Goal: Information Seeking & Learning: Learn about a topic

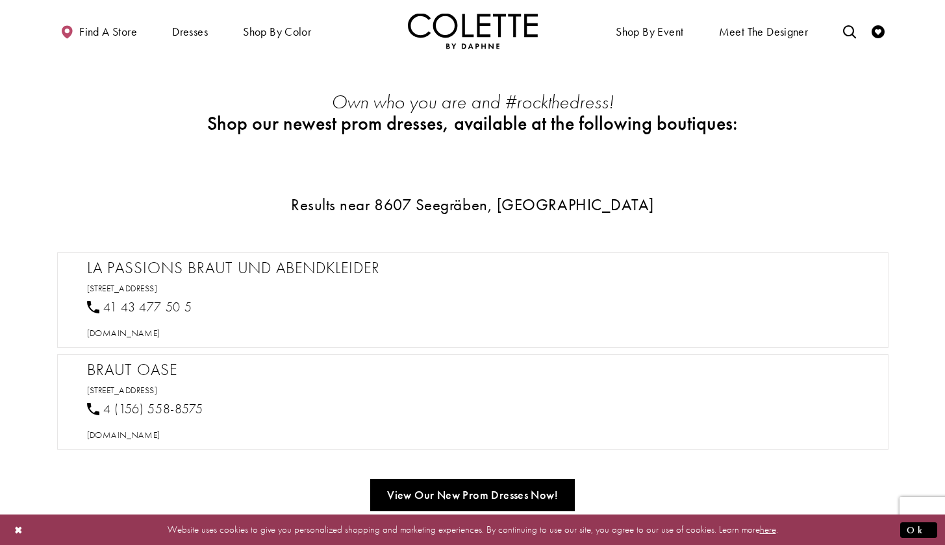
scroll to position [733, 0]
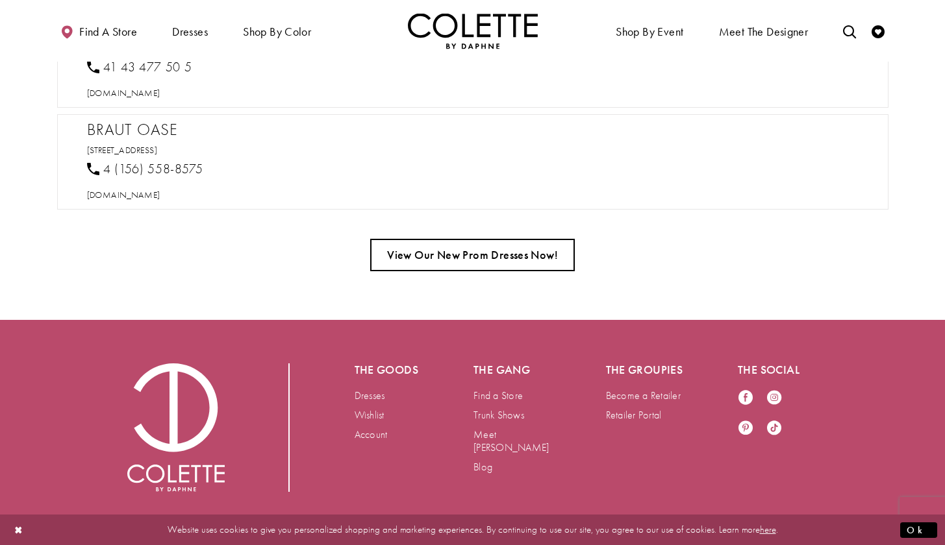
click at [529, 266] on link "View Our New Prom Dresses Now!" at bounding box center [472, 255] width 205 height 32
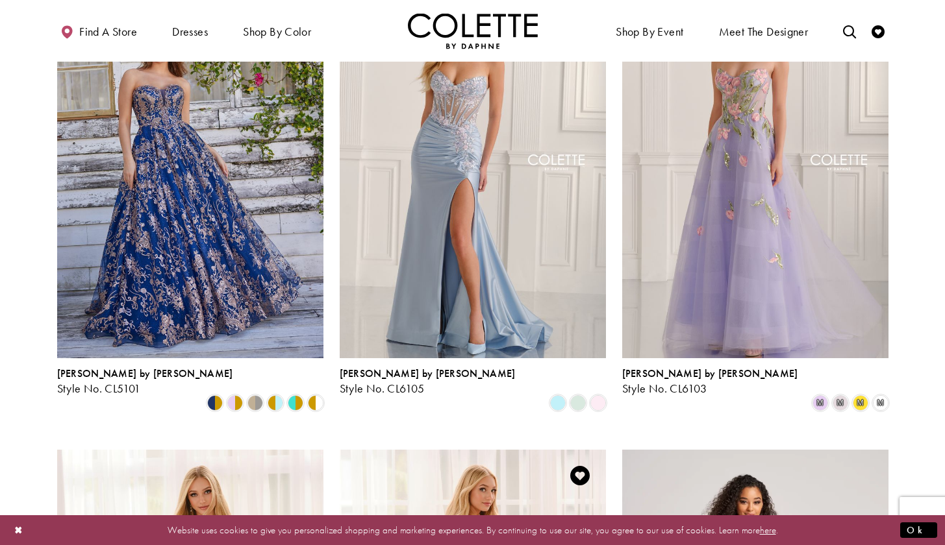
scroll to position [380, 0]
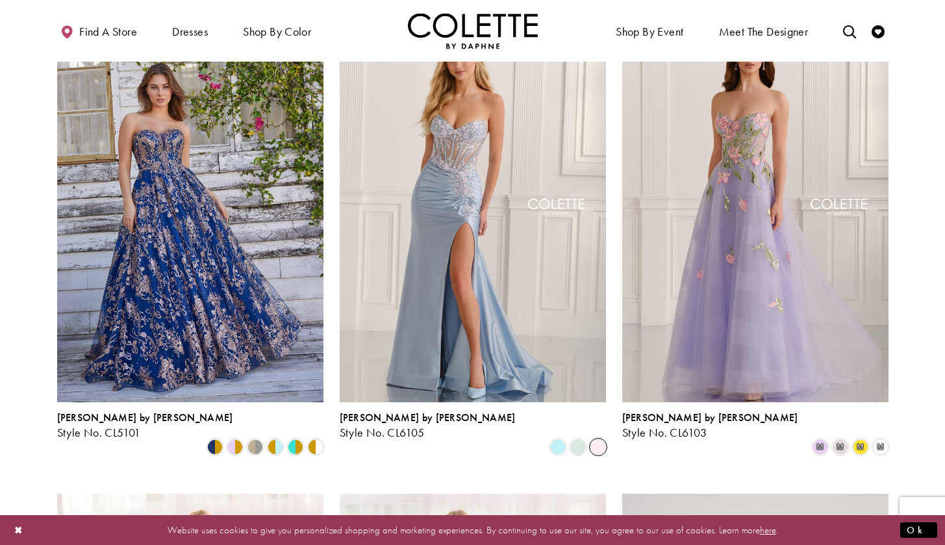
click at [593, 440] on span "Product List" at bounding box center [598, 448] width 16 height 16
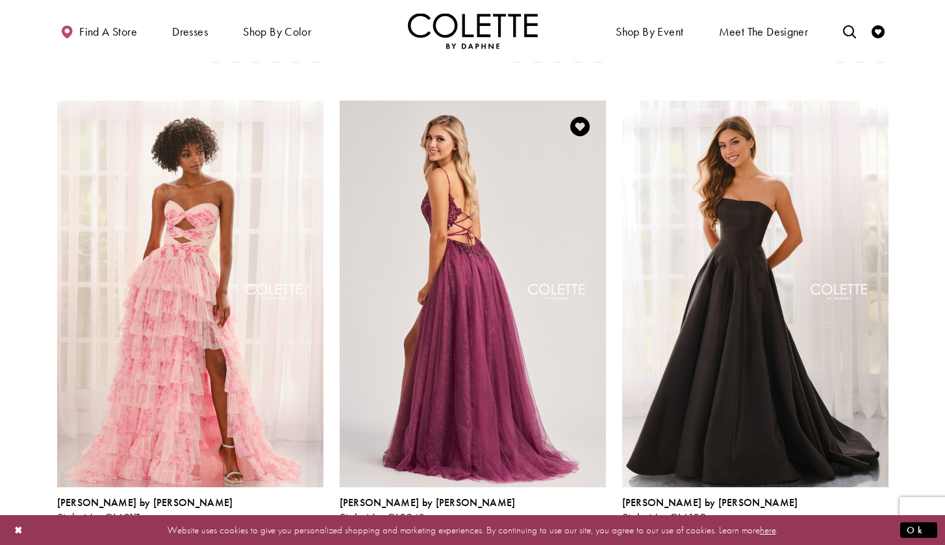
scroll to position [2225, 0]
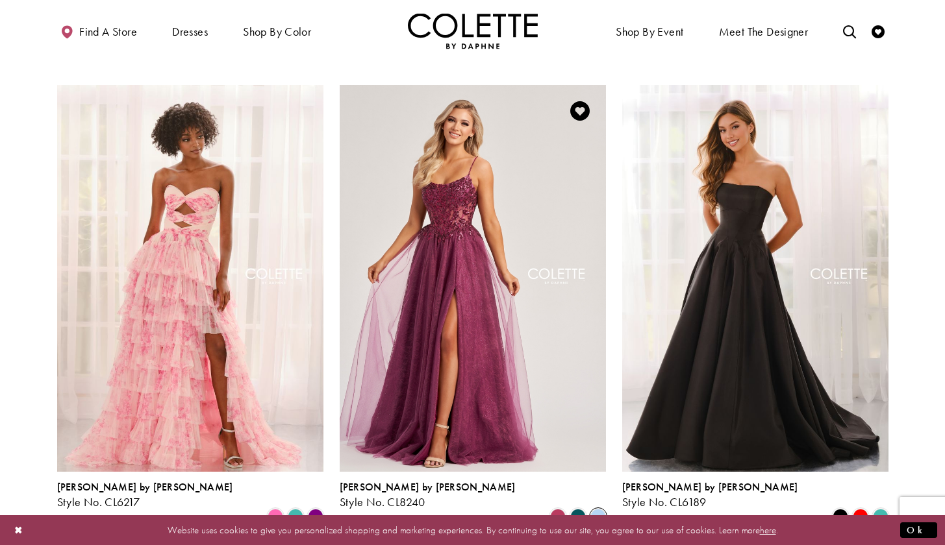
click at [601, 509] on span "Product List" at bounding box center [598, 517] width 16 height 16
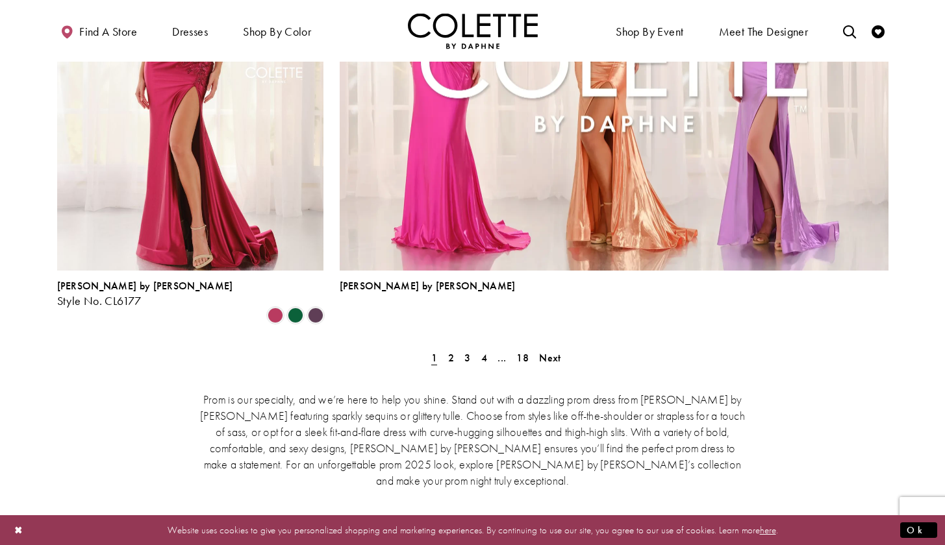
scroll to position [2904, 0]
click at [450, 352] on span "2" at bounding box center [451, 359] width 6 height 14
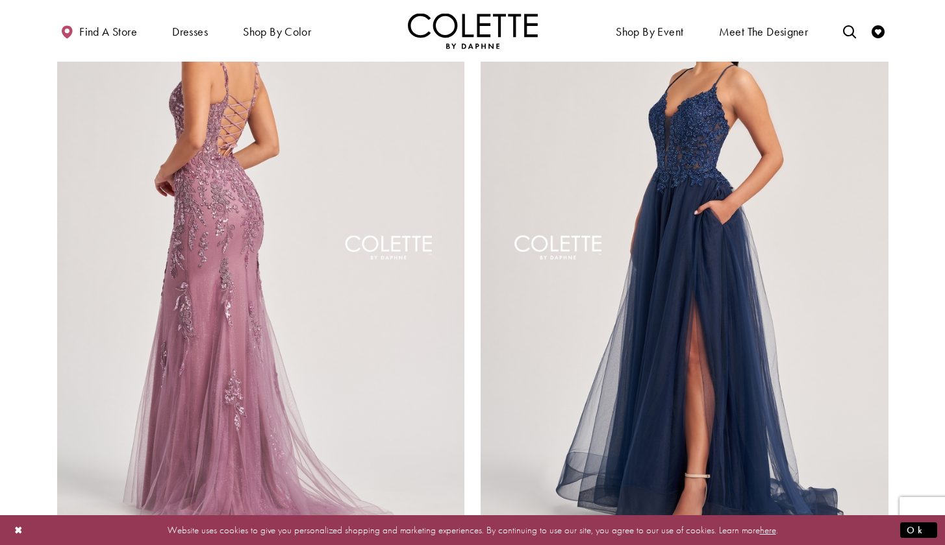
scroll to position [2374, 0]
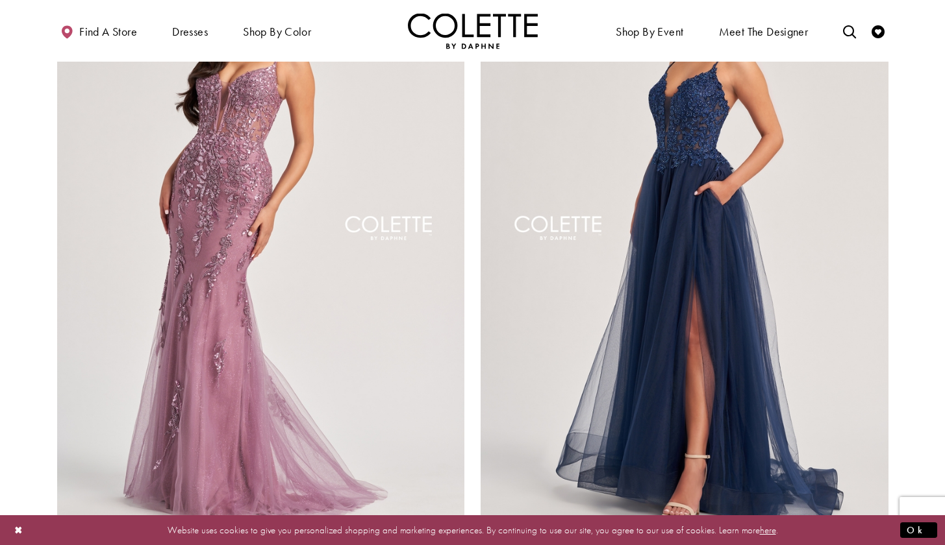
click at [436, 538] on span "Product List" at bounding box center [436, 546] width 16 height 16
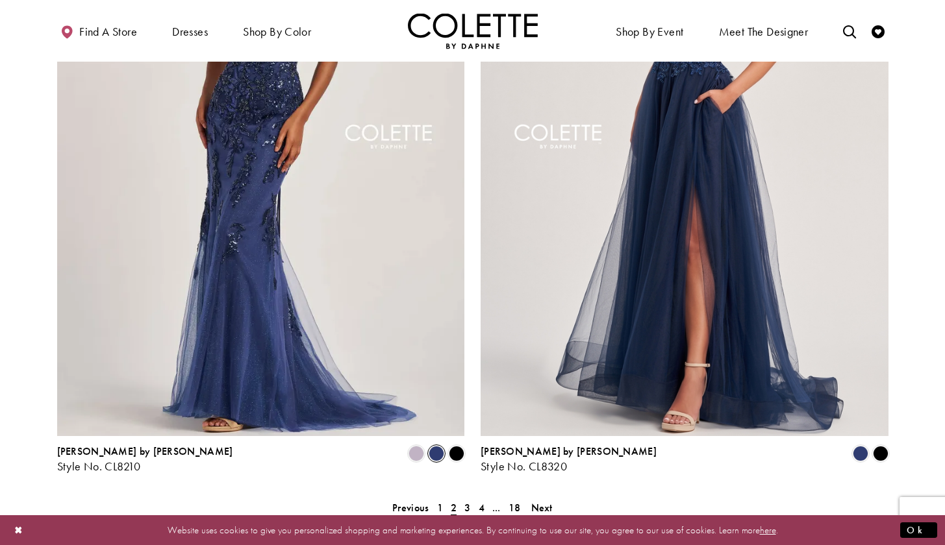
scroll to position [2468, 0]
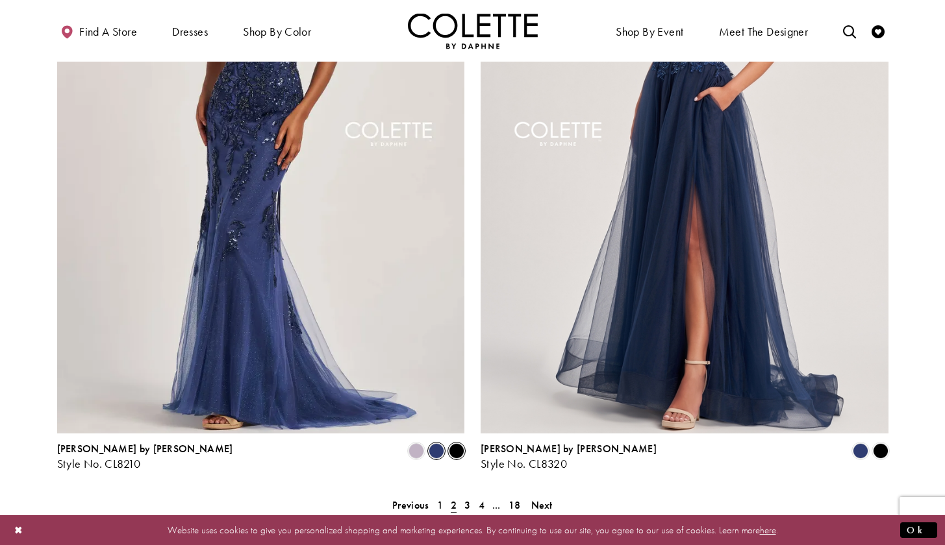
click at [452, 443] on span "Product List" at bounding box center [457, 451] width 16 height 16
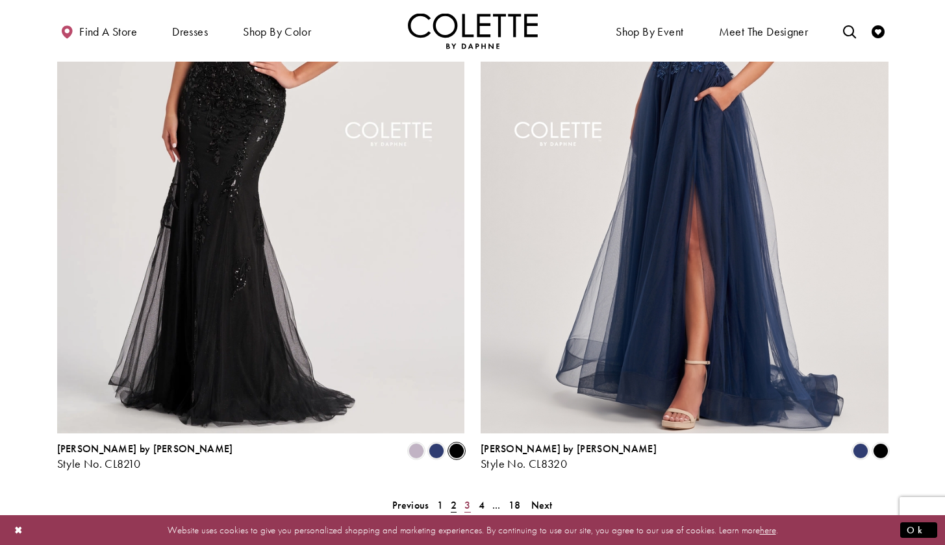
click at [465, 499] on span "3" at bounding box center [467, 506] width 6 height 14
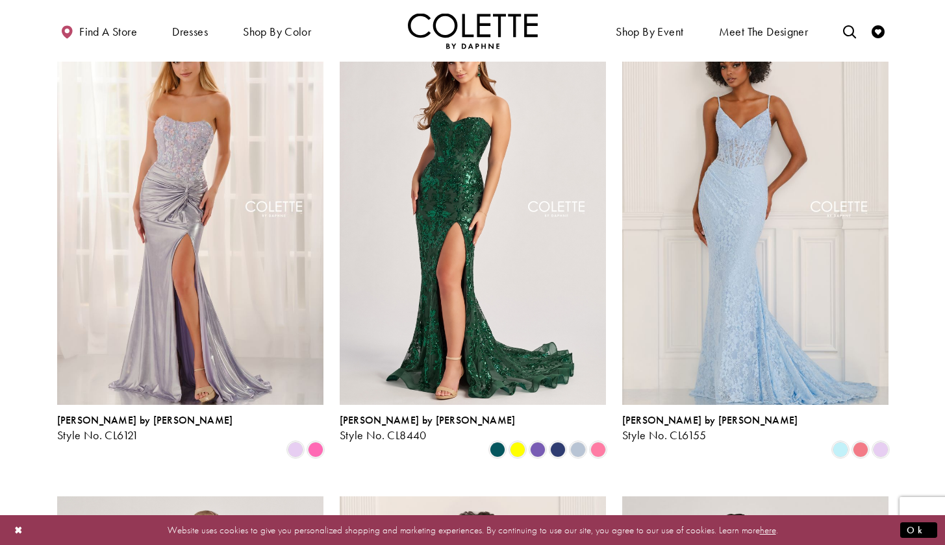
scroll to position [389, 0]
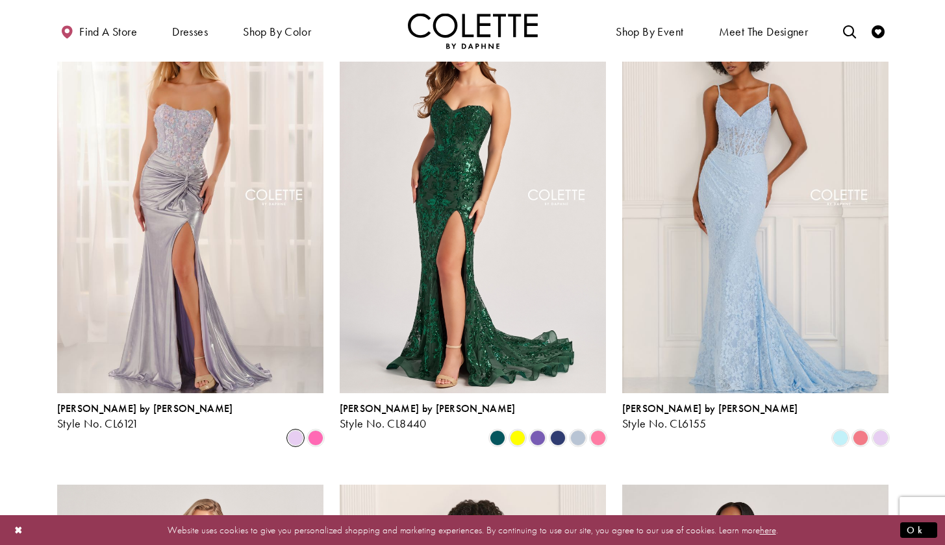
click at [299, 430] on span "Product List" at bounding box center [296, 438] width 16 height 16
click at [310, 430] on span "Product List" at bounding box center [316, 438] width 16 height 16
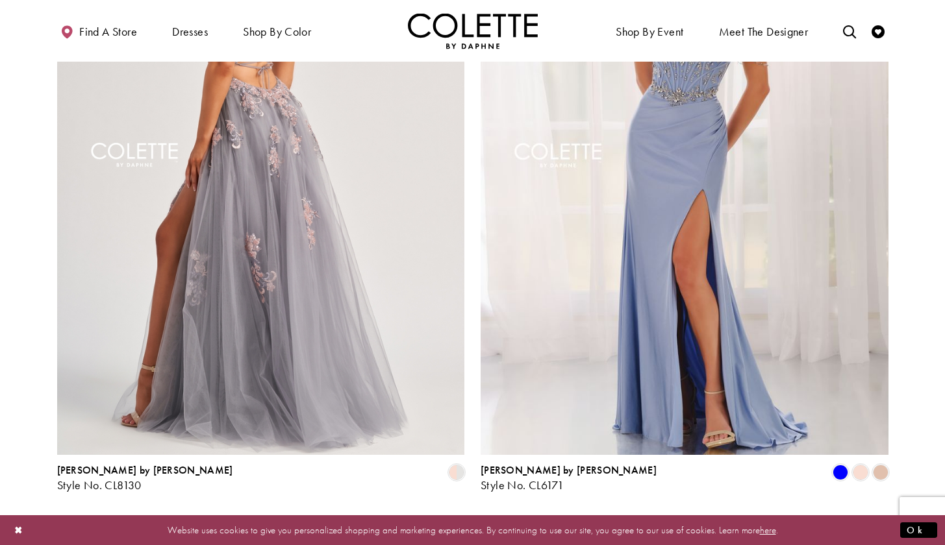
scroll to position [2803, 0]
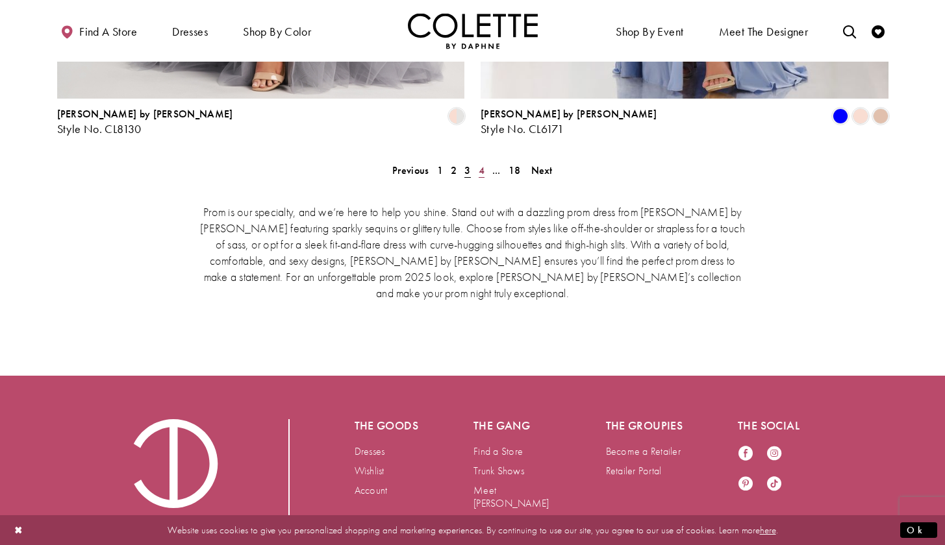
click at [480, 164] on span "4" at bounding box center [481, 171] width 6 height 14
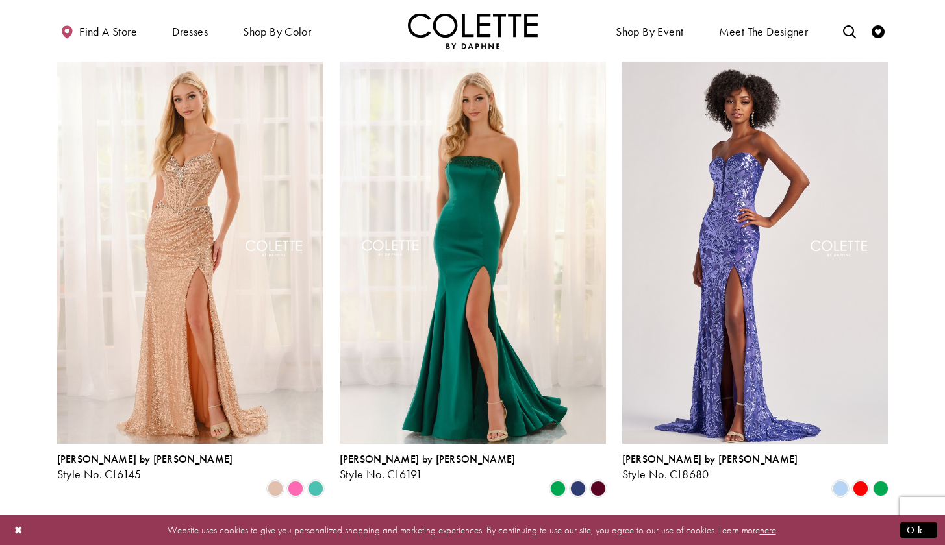
scroll to position [860, 0]
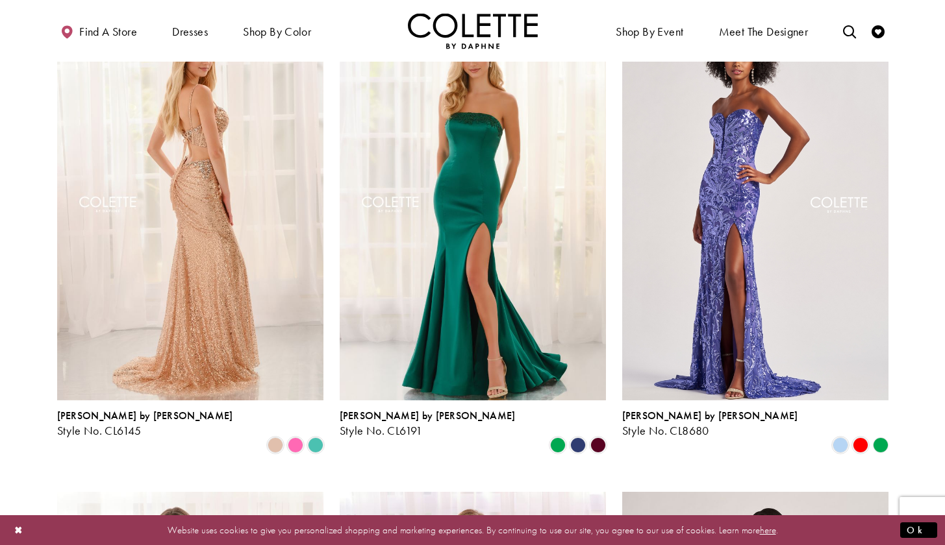
click at [284, 212] on img "Visit Colette by Daphne Style No. CL6145 Page" at bounding box center [190, 207] width 266 height 387
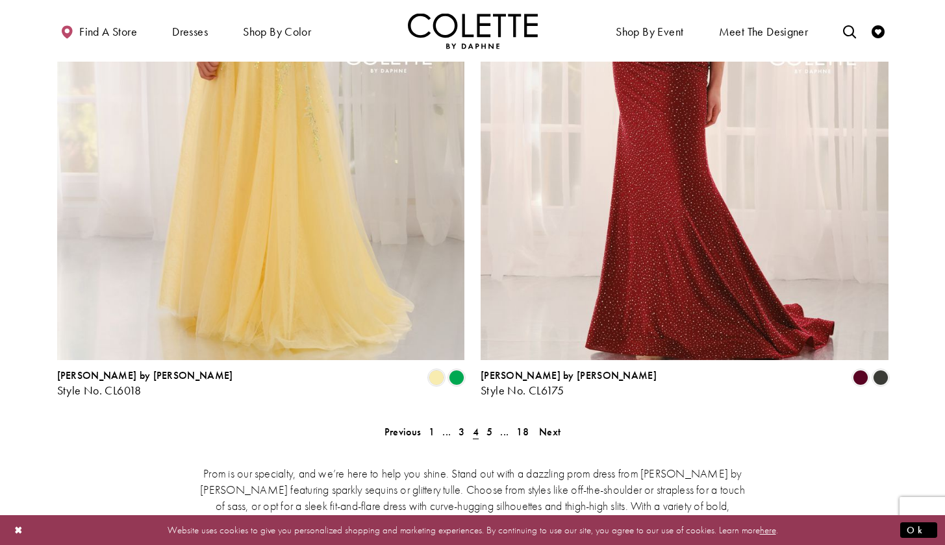
scroll to position [2719, 0]
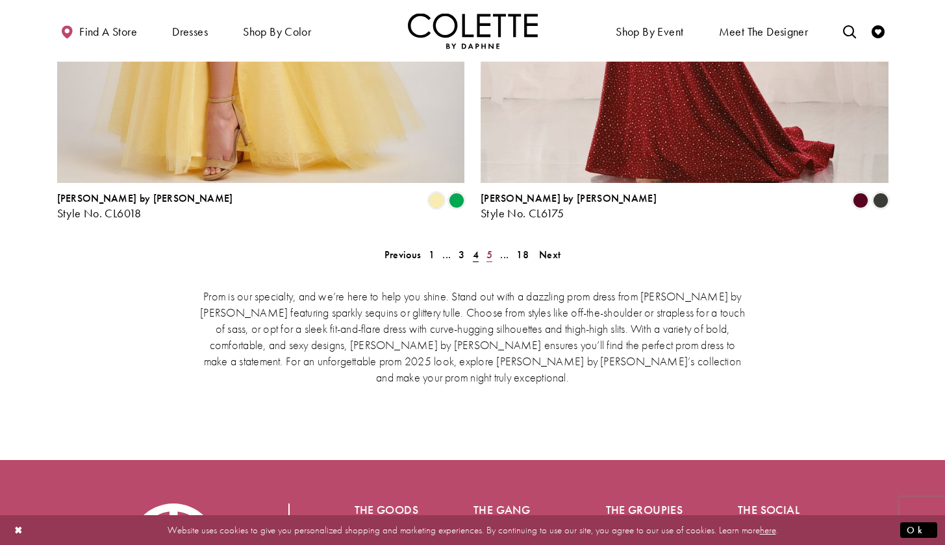
click at [488, 248] on span "5" at bounding box center [489, 255] width 6 height 14
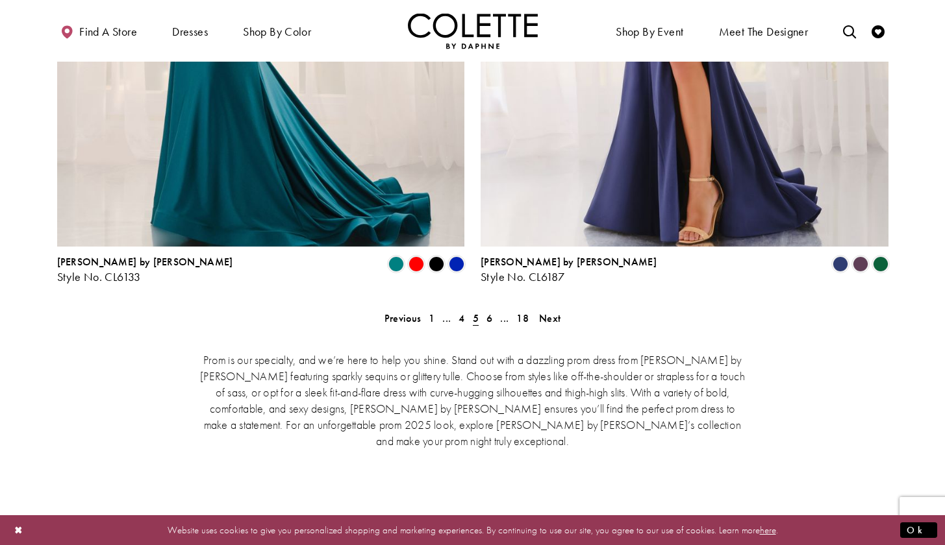
scroll to position [2622, 0]
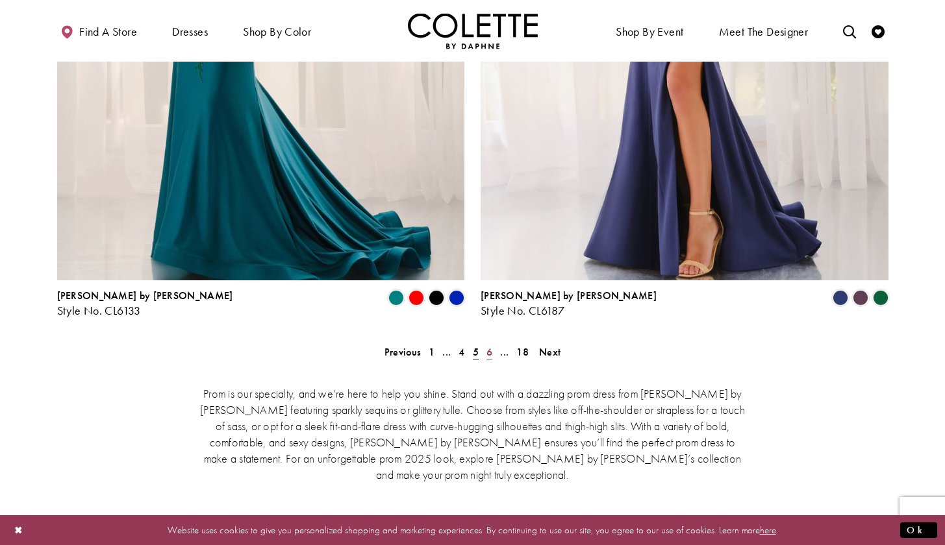
click at [482, 343] on link "6" at bounding box center [489, 352] width 14 height 19
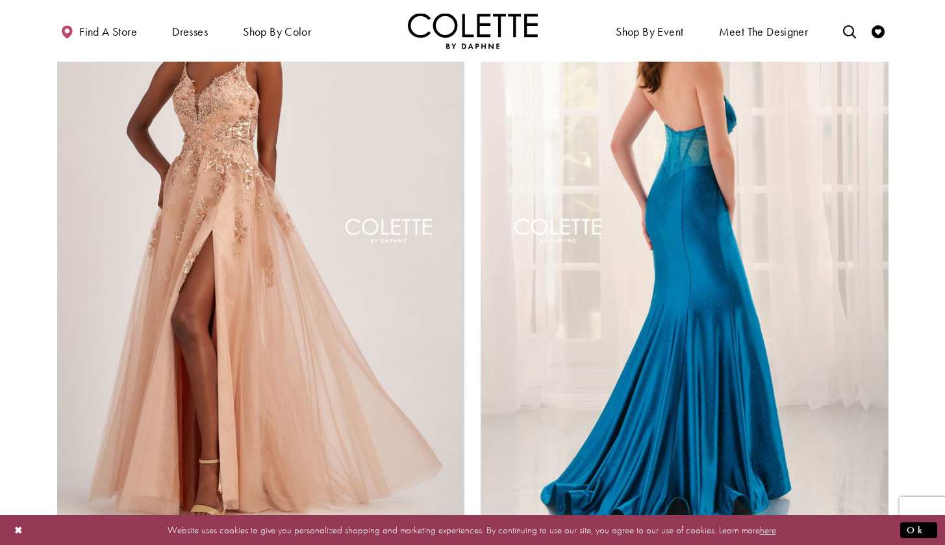
scroll to position [2470, 0]
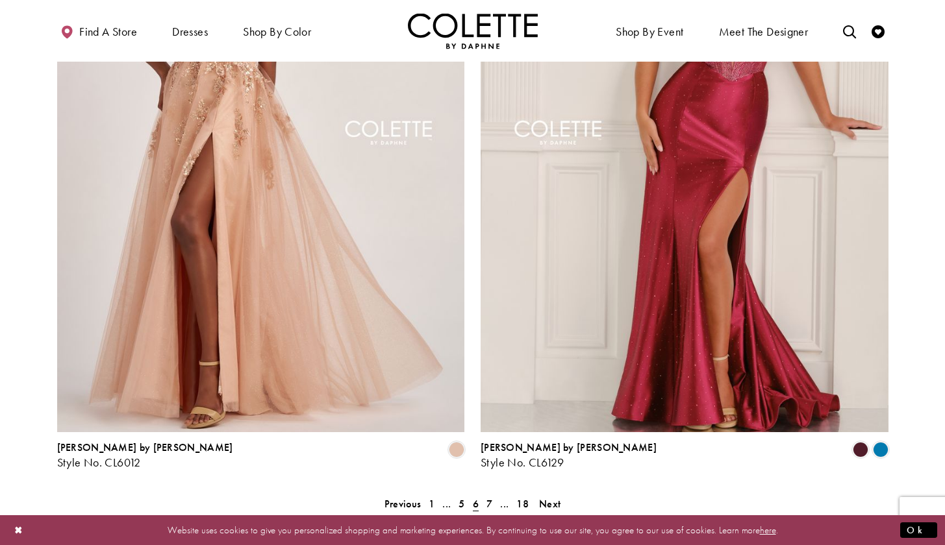
click at [490, 497] on span "7" at bounding box center [489, 504] width 6 height 14
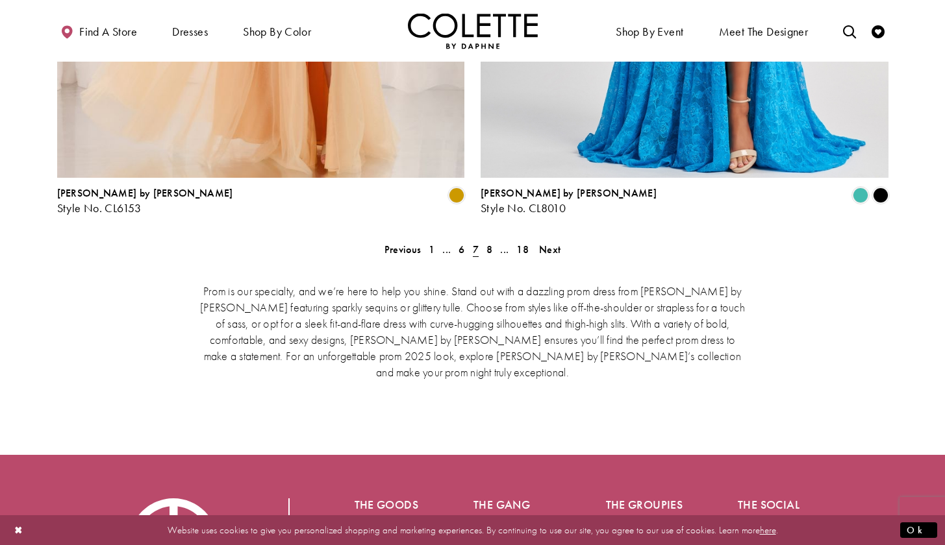
scroll to position [2731, 0]
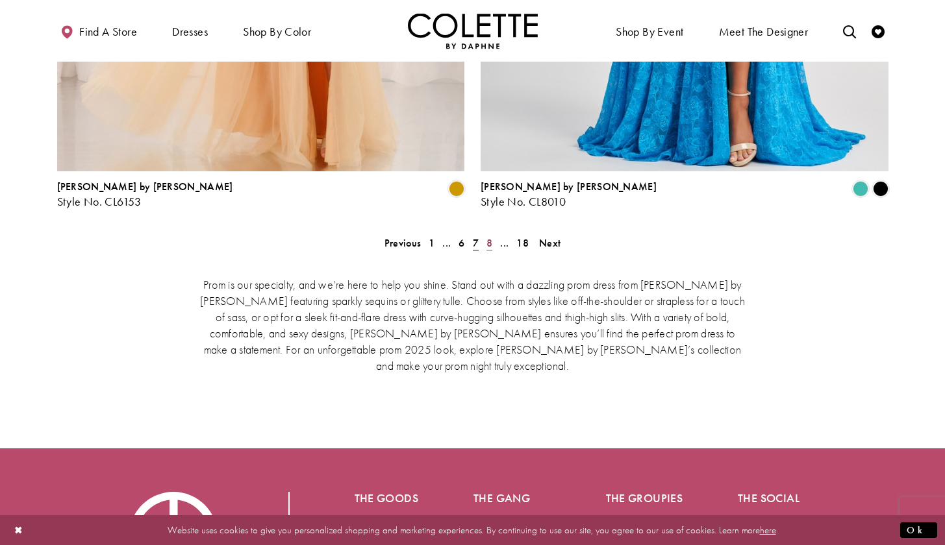
click at [491, 236] on span "8" at bounding box center [489, 243] width 6 height 14
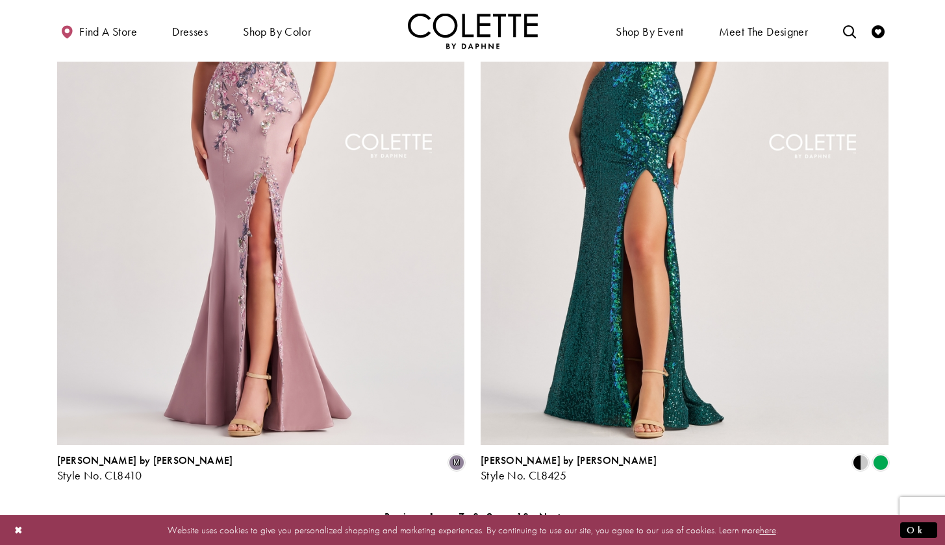
scroll to position [2503, 0]
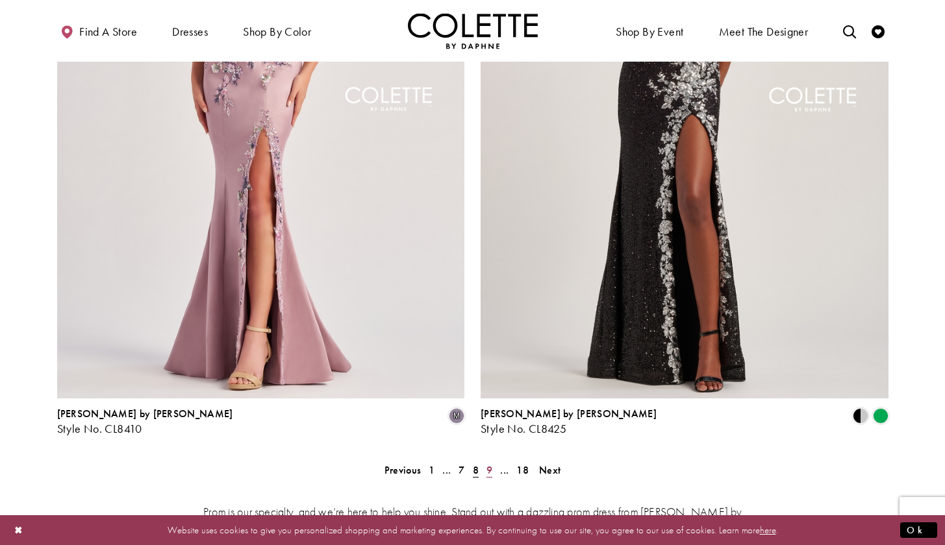
click at [487, 464] on span "9" at bounding box center [489, 471] width 6 height 14
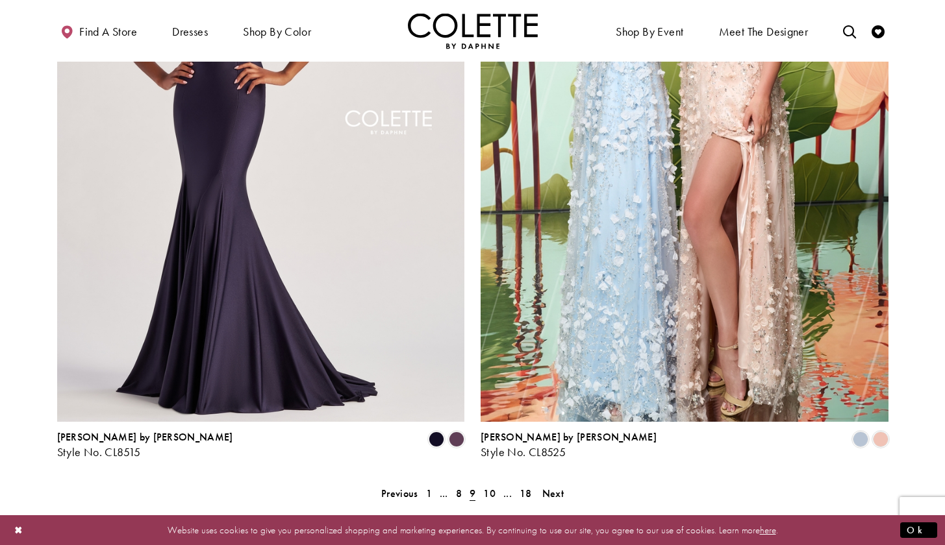
scroll to position [2494, 0]
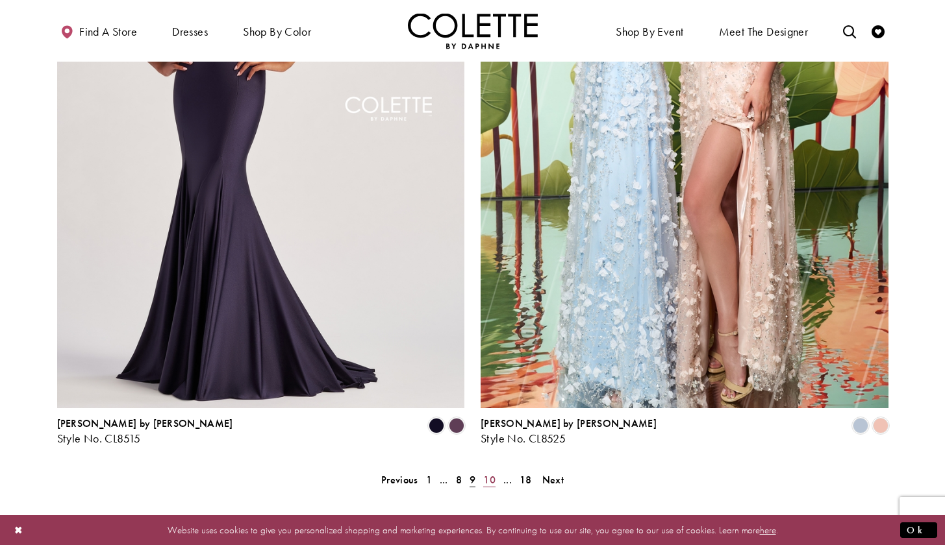
click at [495, 473] on span "10" at bounding box center [489, 480] width 12 height 14
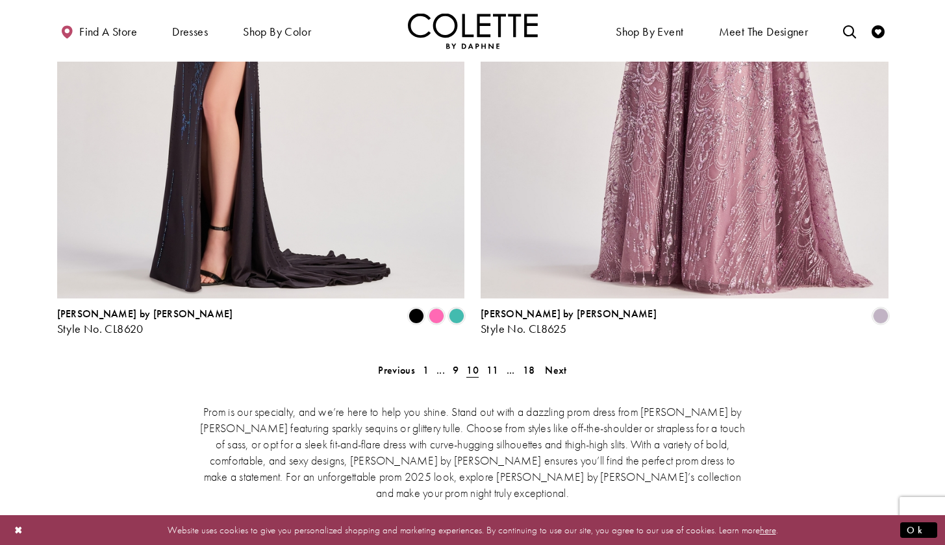
scroll to position [2754, 0]
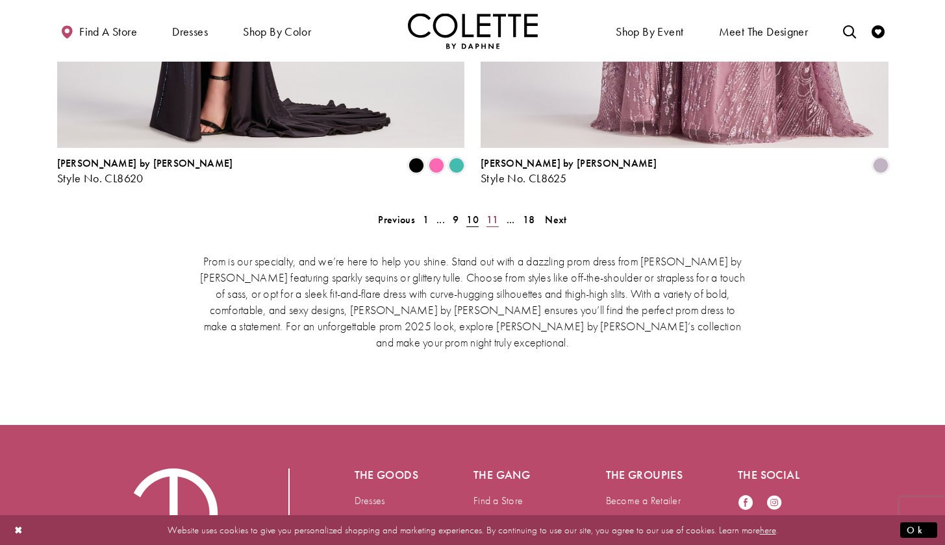
click at [494, 213] on span "11" at bounding box center [492, 220] width 12 height 14
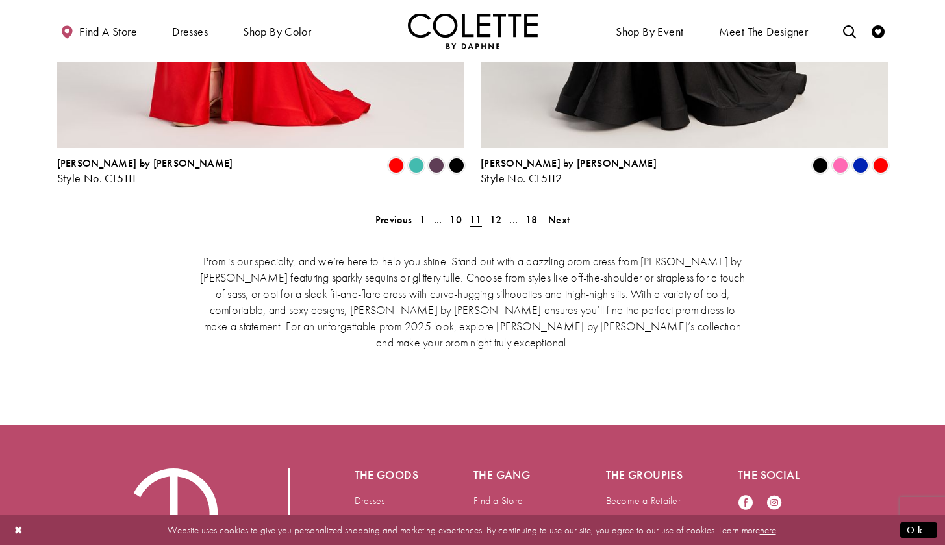
scroll to position [2766, 0]
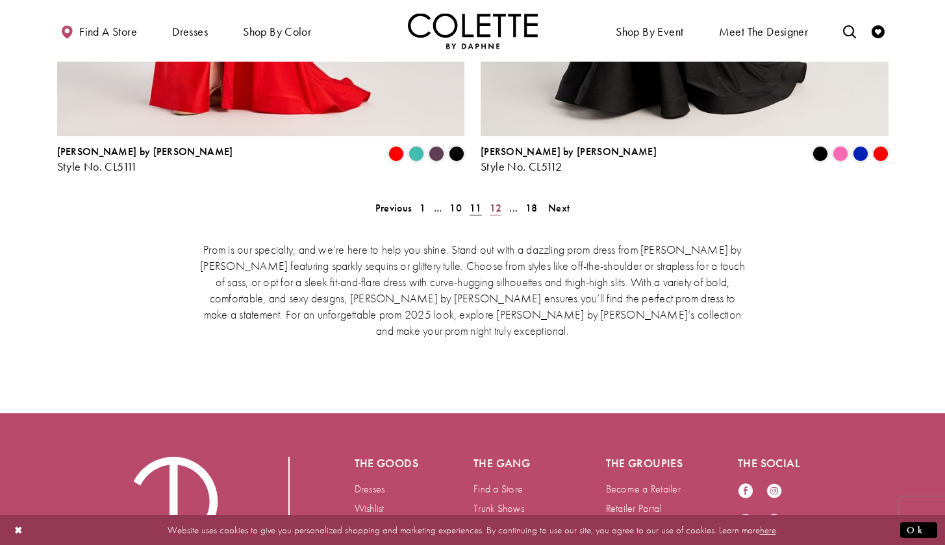
click at [491, 201] on span "12" at bounding box center [496, 208] width 12 height 14
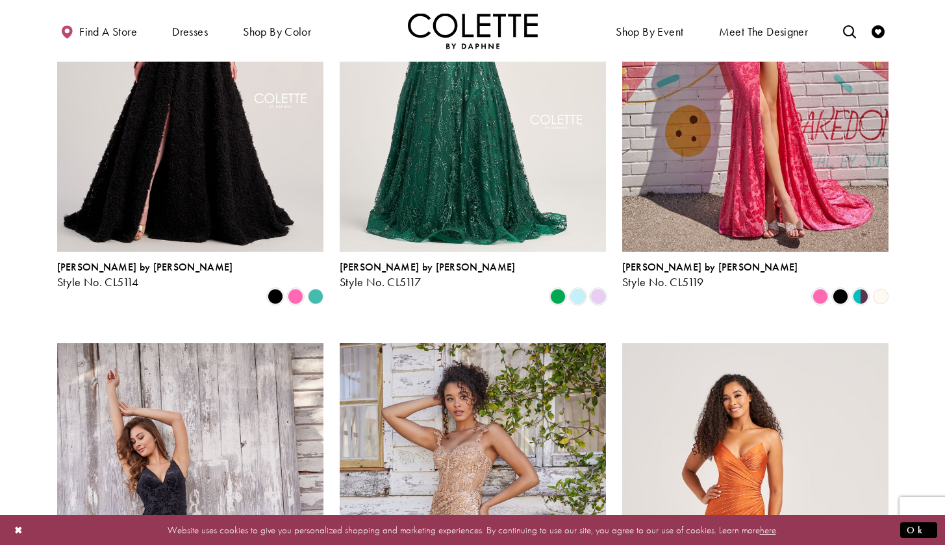
scroll to position [752, 0]
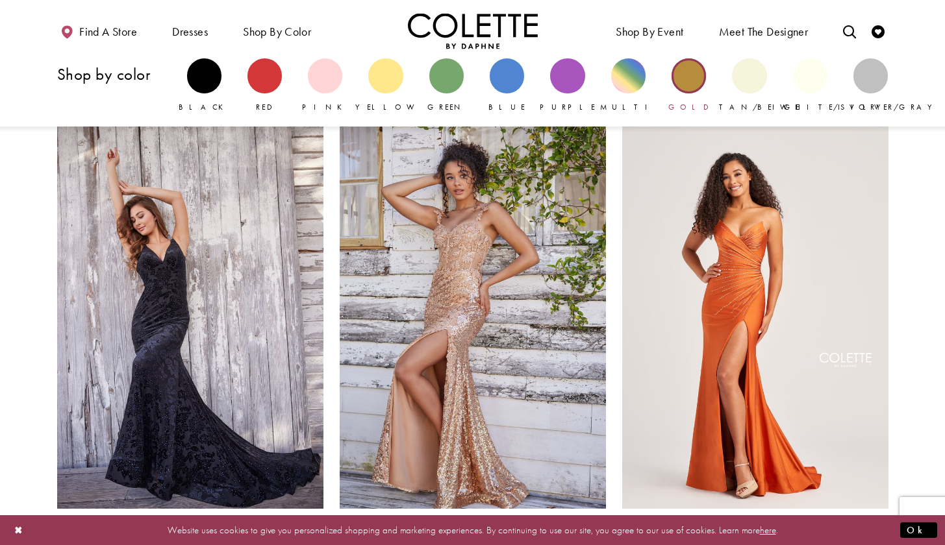
click at [687, 73] on div "Primary block" at bounding box center [688, 75] width 34 height 34
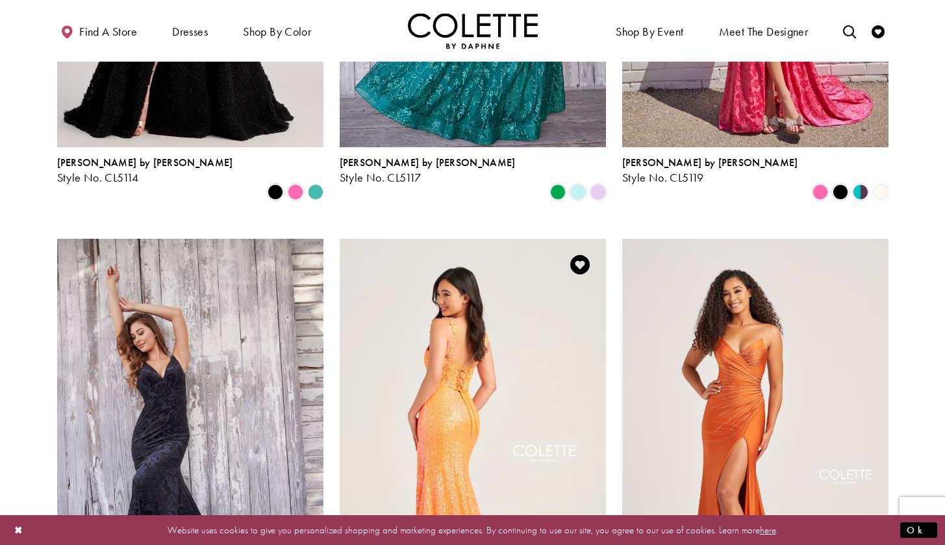
scroll to position [610, 0]
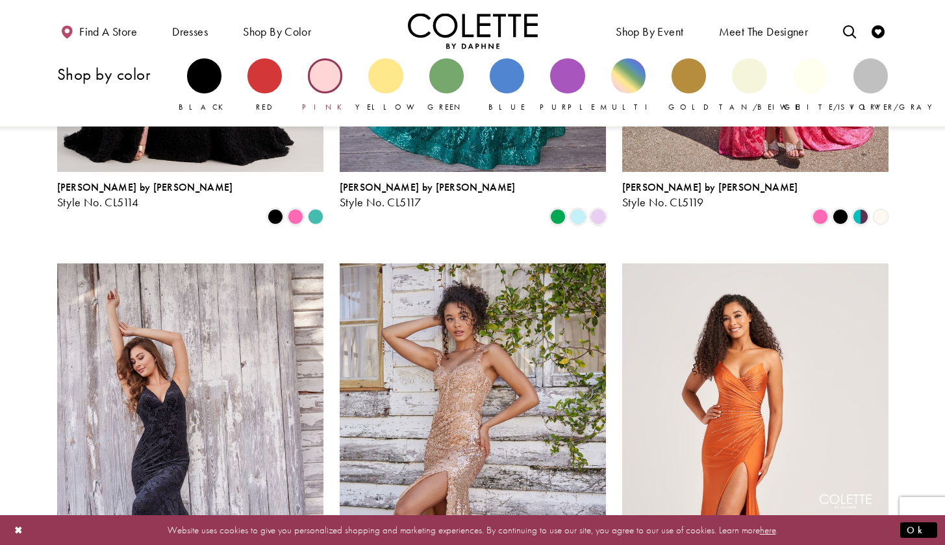
click at [329, 81] on div "Primary block" at bounding box center [325, 75] width 34 height 34
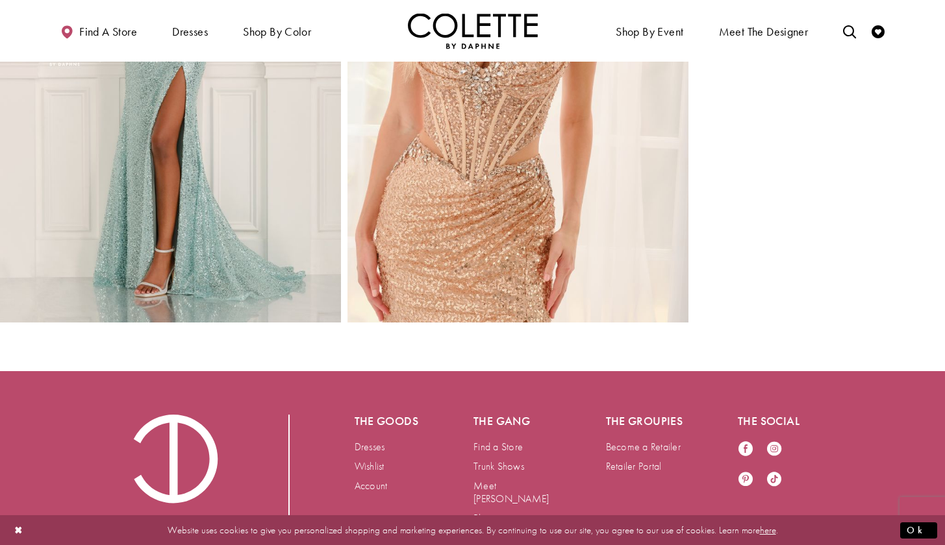
scroll to position [1286, 0]
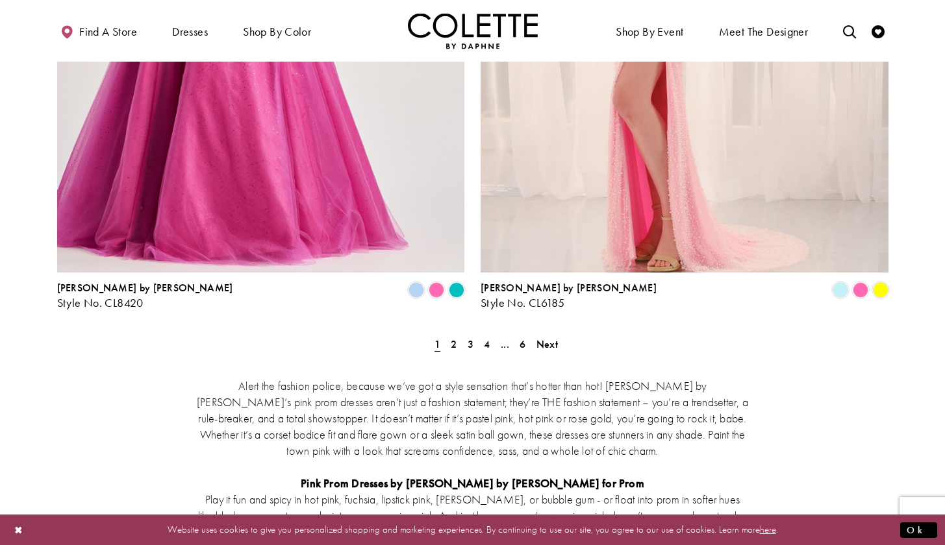
scroll to position [2467, 0]
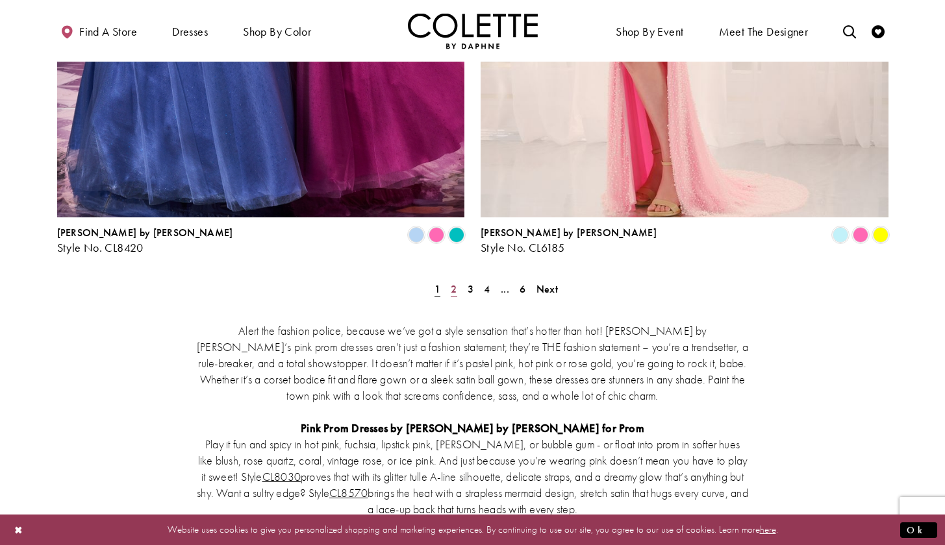
click at [457, 280] on link "2" at bounding box center [454, 289] width 14 height 19
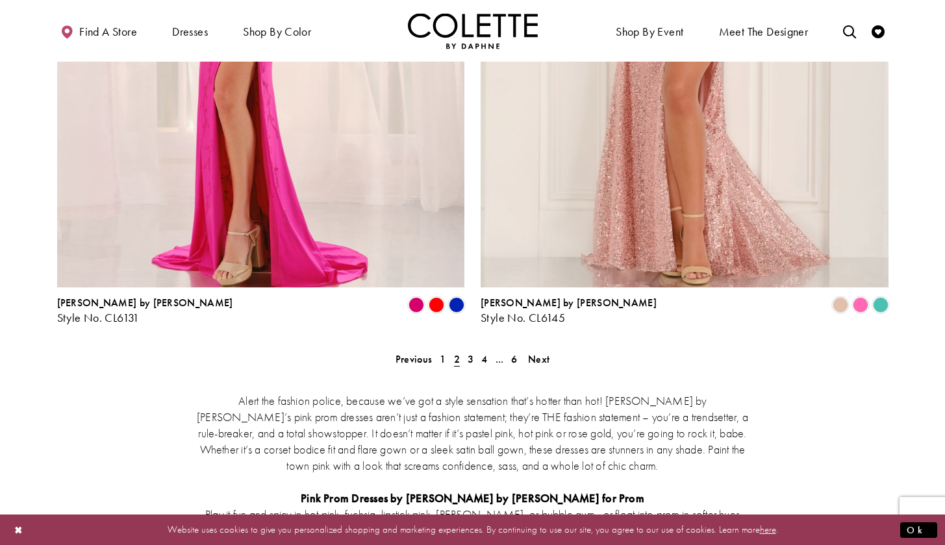
scroll to position [2481, 0]
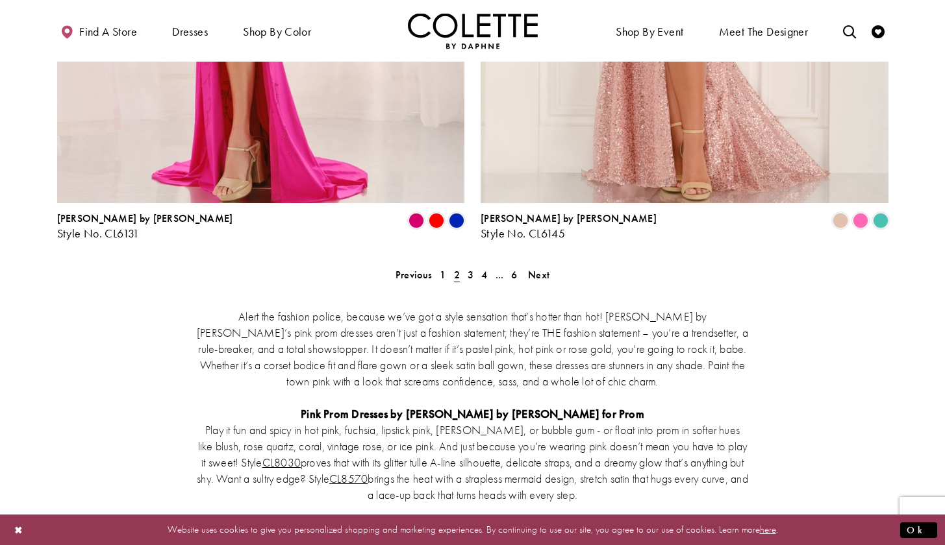
click at [471, 280] on div "Alert the fashion police, because we’ve got a style sensation that’s hotter tha…" at bounding box center [472, 534] width 831 height 508
click at [469, 268] on span "3" at bounding box center [470, 275] width 6 height 14
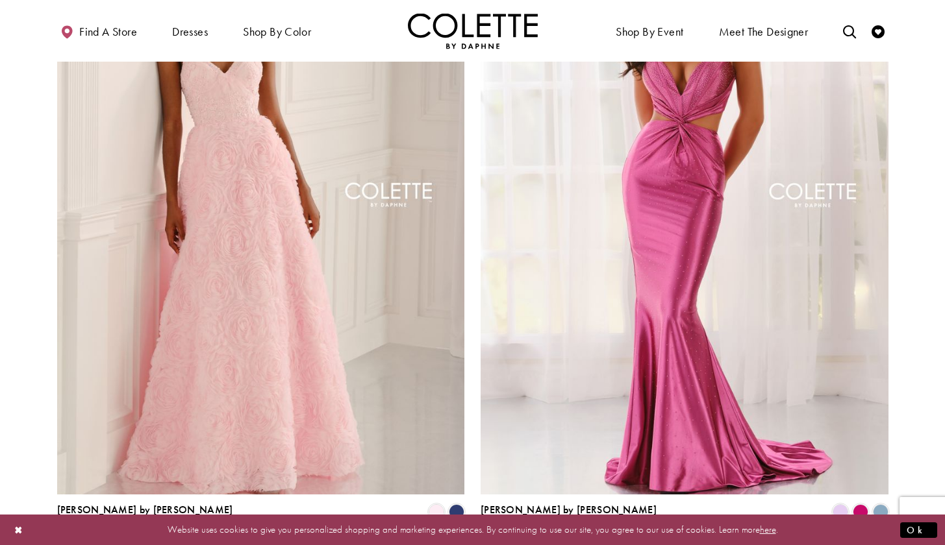
scroll to position [2261, 0]
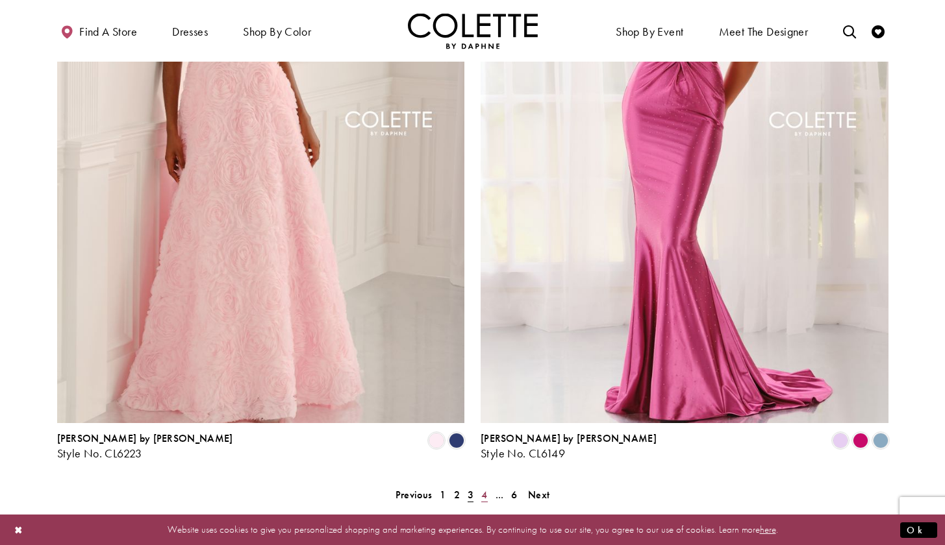
click at [486, 488] on span "4" at bounding box center [484, 495] width 6 height 14
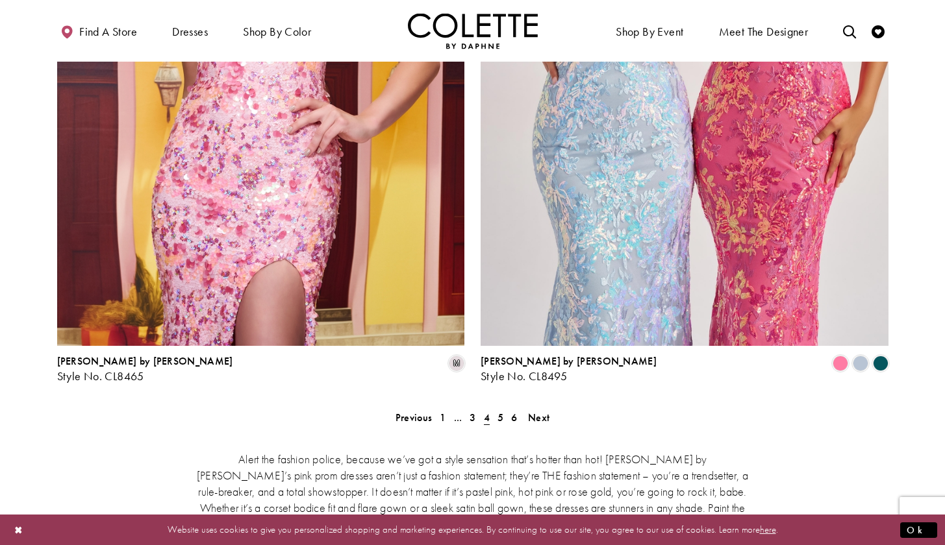
scroll to position [2299, 0]
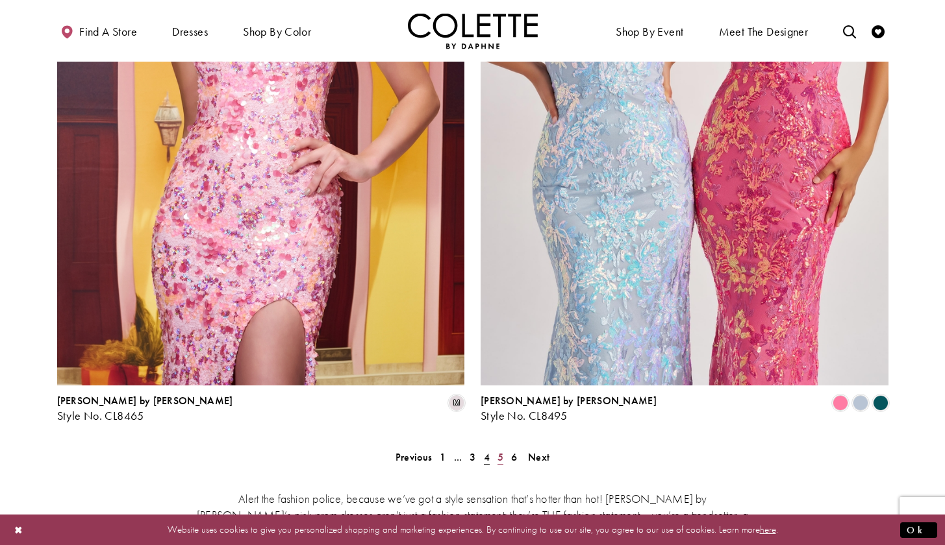
click at [503, 451] on span "5" at bounding box center [500, 458] width 6 height 14
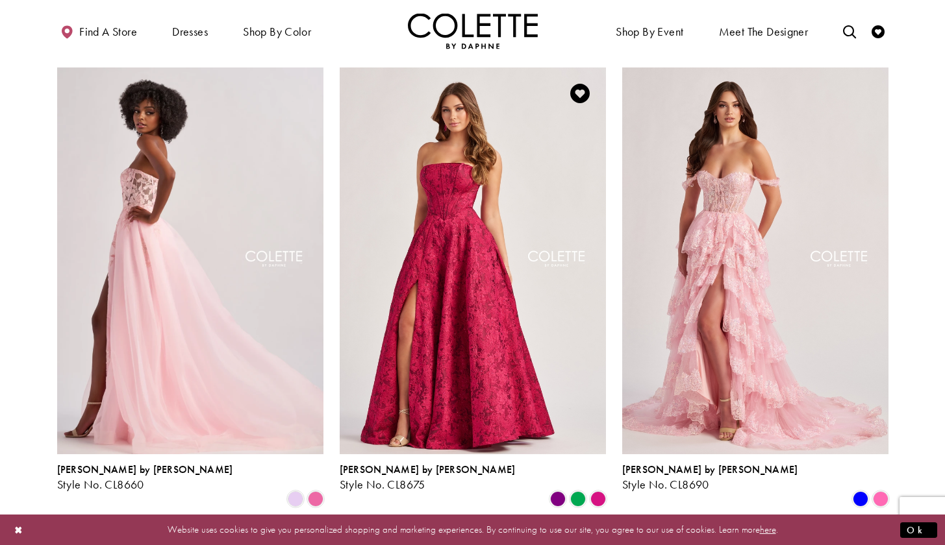
scroll to position [1708, 1]
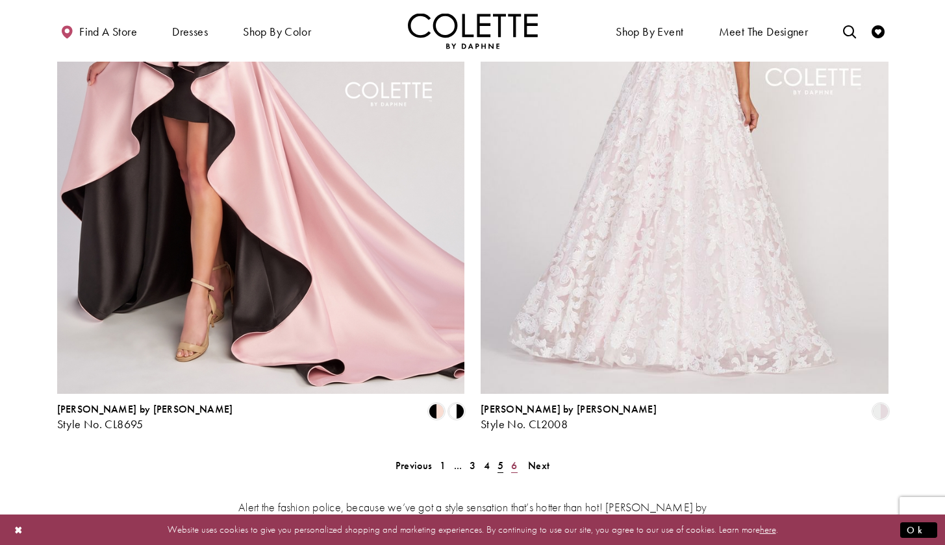
click at [510, 456] on link "6" at bounding box center [514, 465] width 14 height 19
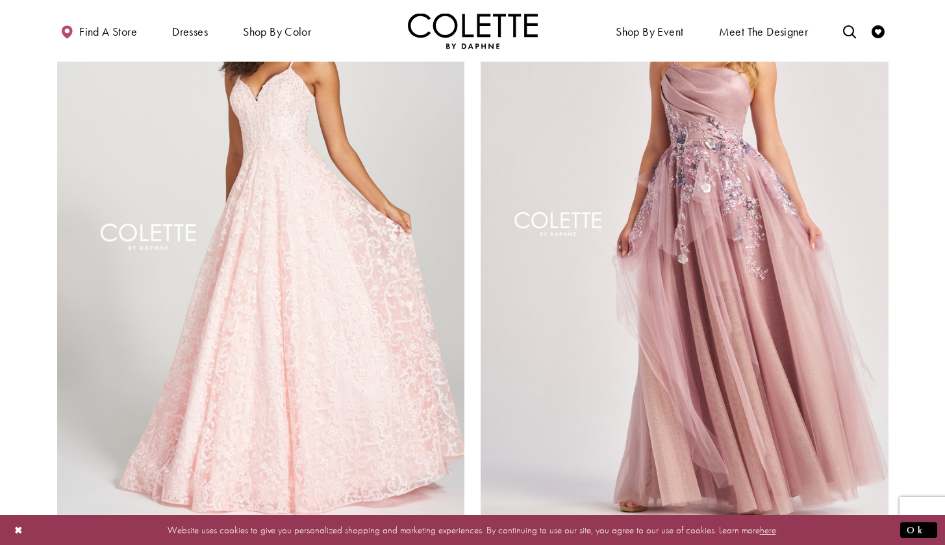
scroll to position [1562, 0]
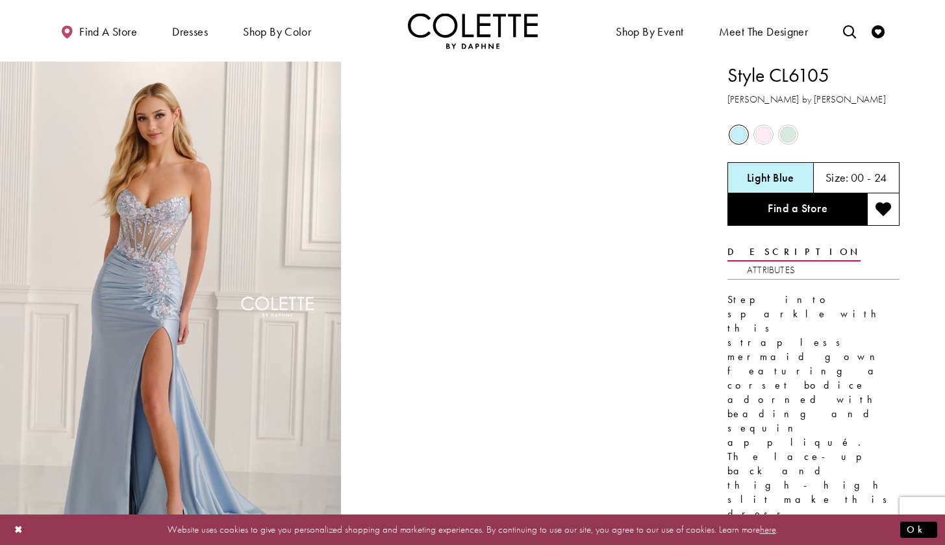
click at [769, 136] on span "Product color controls state depends on size chosen" at bounding box center [763, 135] width 16 height 16
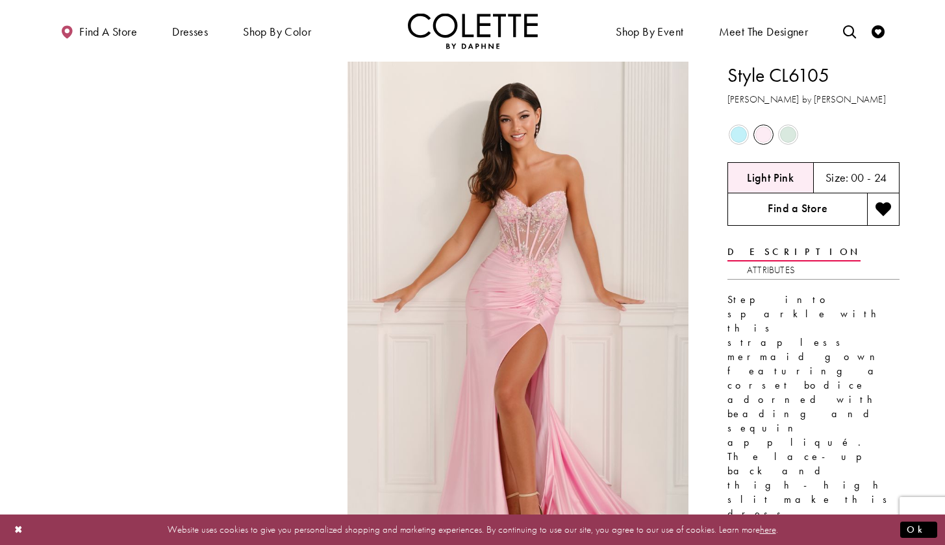
click at [828, 209] on link "Find a Store" at bounding box center [797, 209] width 140 height 32
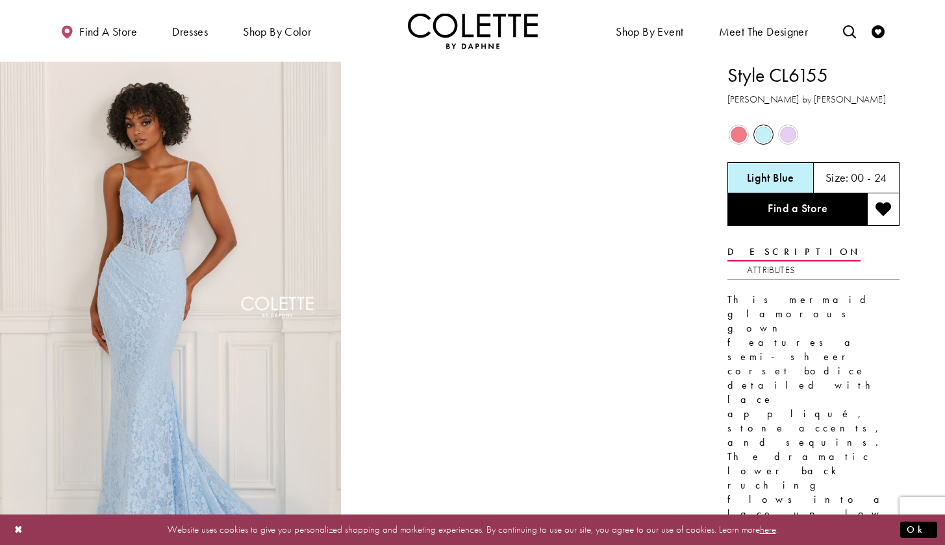
click at [747, 130] on div "Out of Stock" at bounding box center [738, 134] width 23 height 23
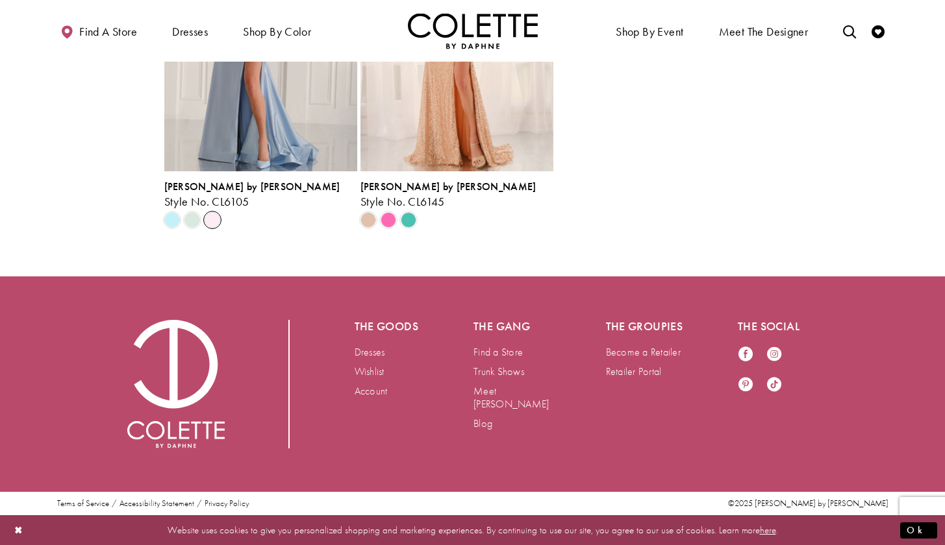
scroll to position [1795, 0]
click at [214, 228] on span "Scroll List" at bounding box center [213, 220] width 16 height 16
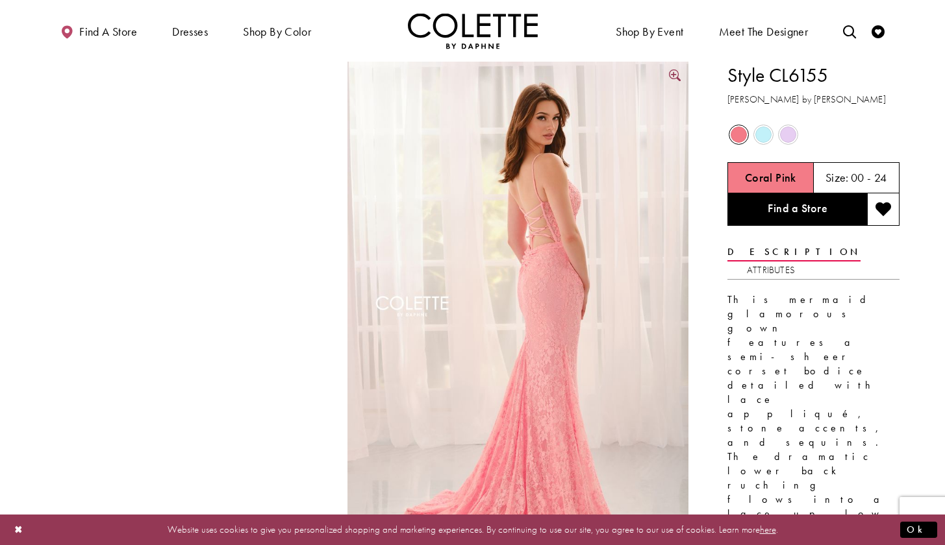
scroll to position [0, 0]
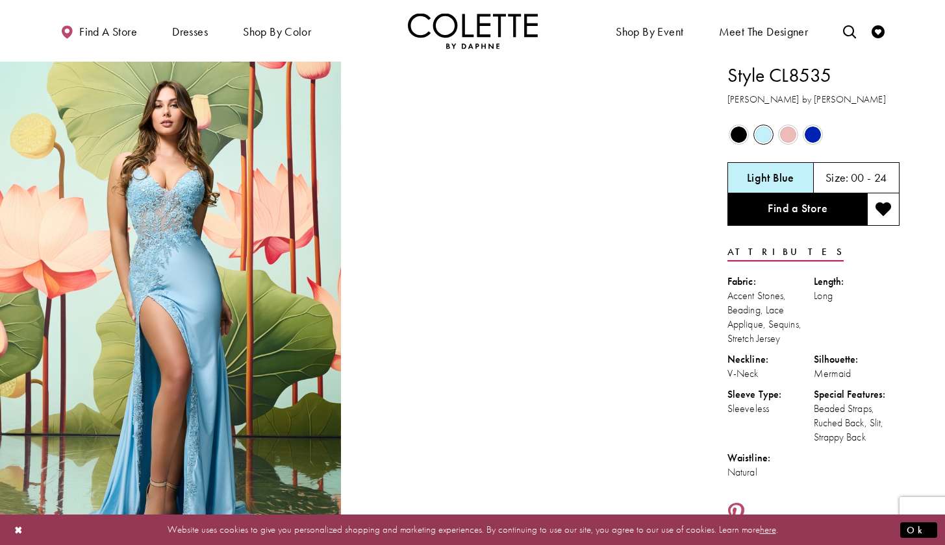
click at [787, 140] on span "Product color controls state depends on size chosen" at bounding box center [788, 135] width 16 height 16
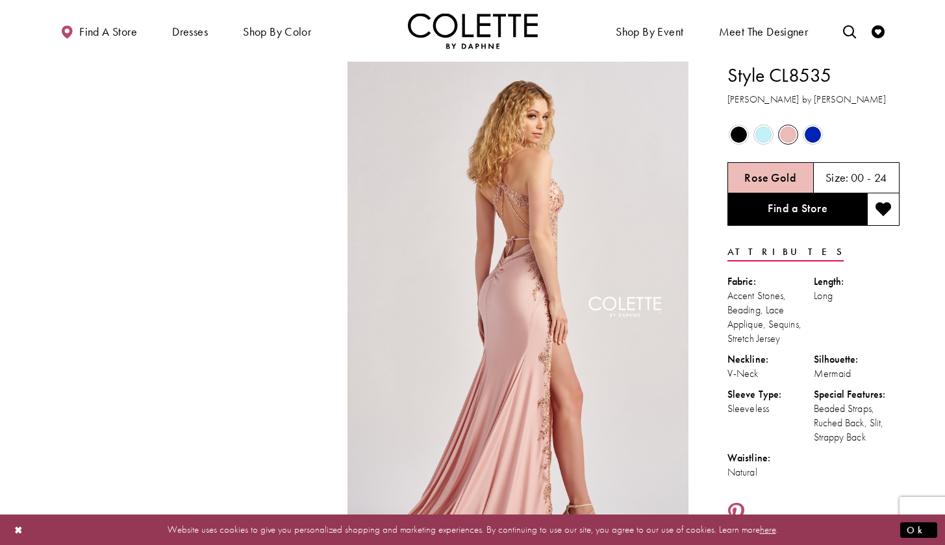
click at [760, 137] on span "Product color controls state depends on size chosen" at bounding box center [763, 135] width 16 height 16
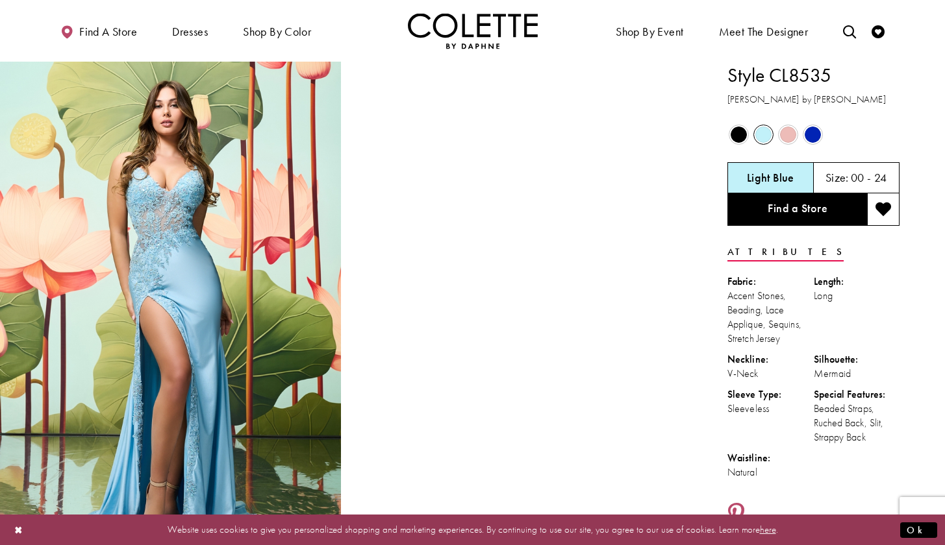
click at [791, 140] on span "Product color controls state depends on size chosen" at bounding box center [788, 135] width 16 height 16
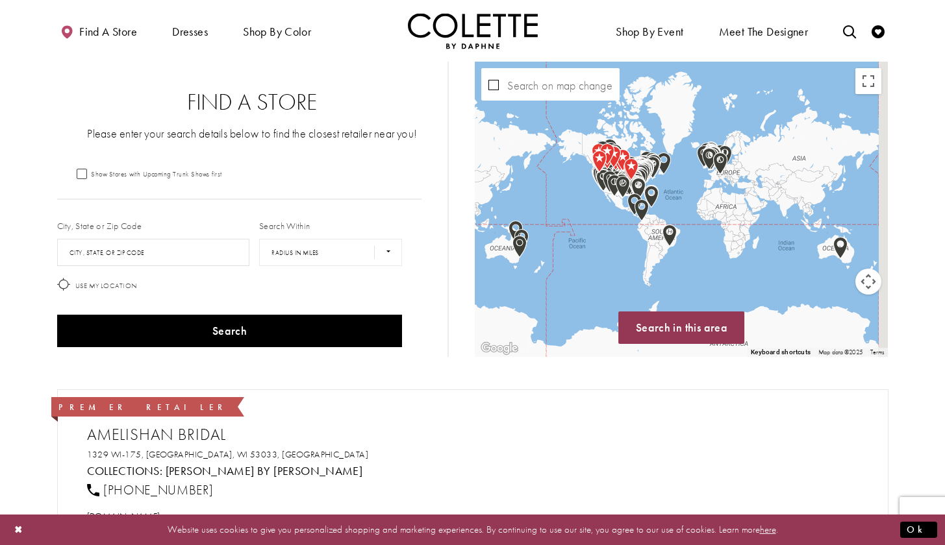
drag, startPoint x: 753, startPoint y: 171, endPoint x: 686, endPoint y: 170, distance: 66.9
click at [676, 171] on div "Map with store locations" at bounding box center [681, 209] width 413 height 295
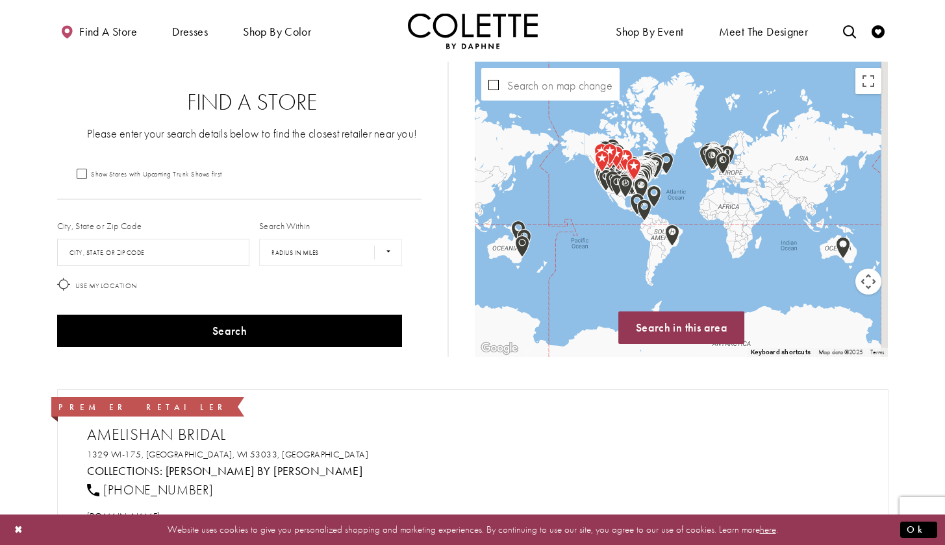
drag, startPoint x: 800, startPoint y: 155, endPoint x: 730, endPoint y: 155, distance: 70.1
click at [730, 155] on div "Map with store locations" at bounding box center [681, 209] width 413 height 295
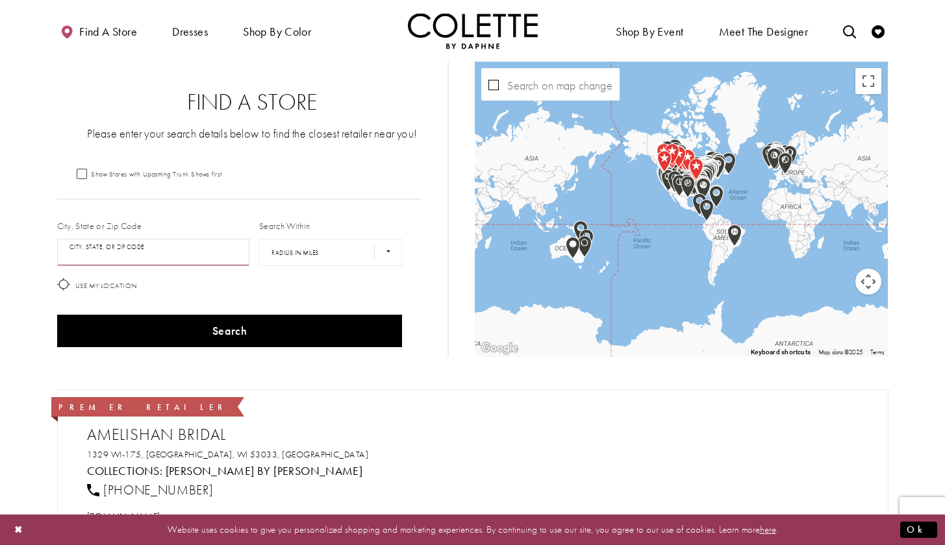
click at [180, 252] on input "City, State, or ZIP Code" at bounding box center [153, 252] width 193 height 27
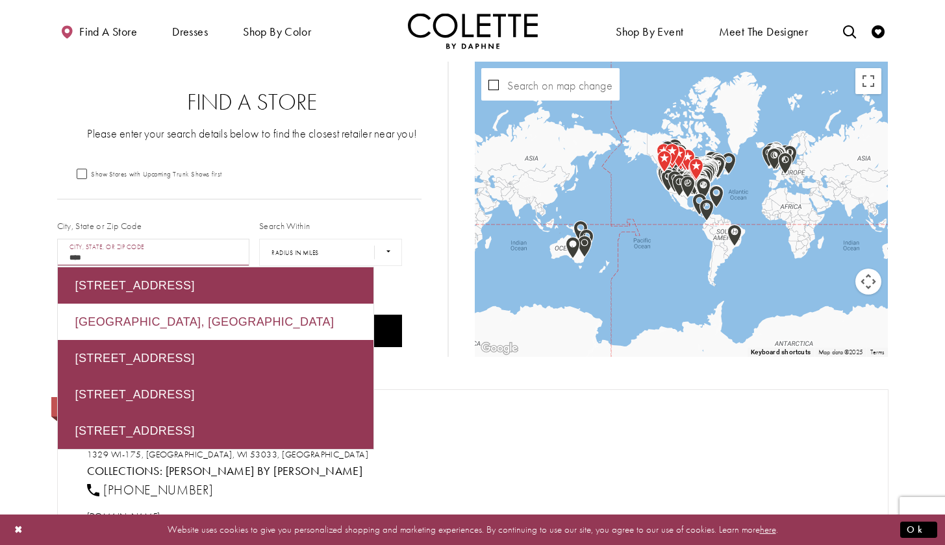
click at [176, 318] on div "8005 Zürich, Switzerland" at bounding box center [216, 322] width 316 height 36
type input "**********"
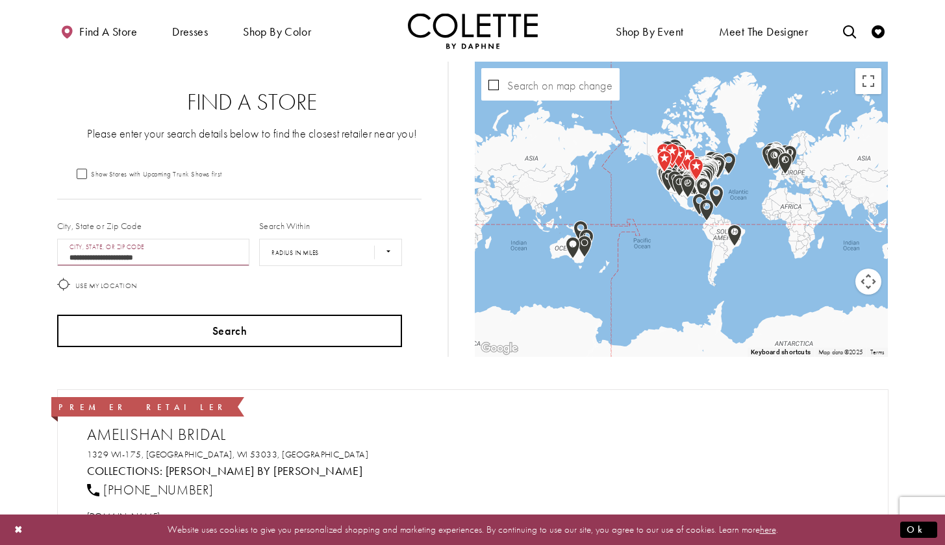
click at [183, 329] on button "Search" at bounding box center [229, 331] width 345 height 32
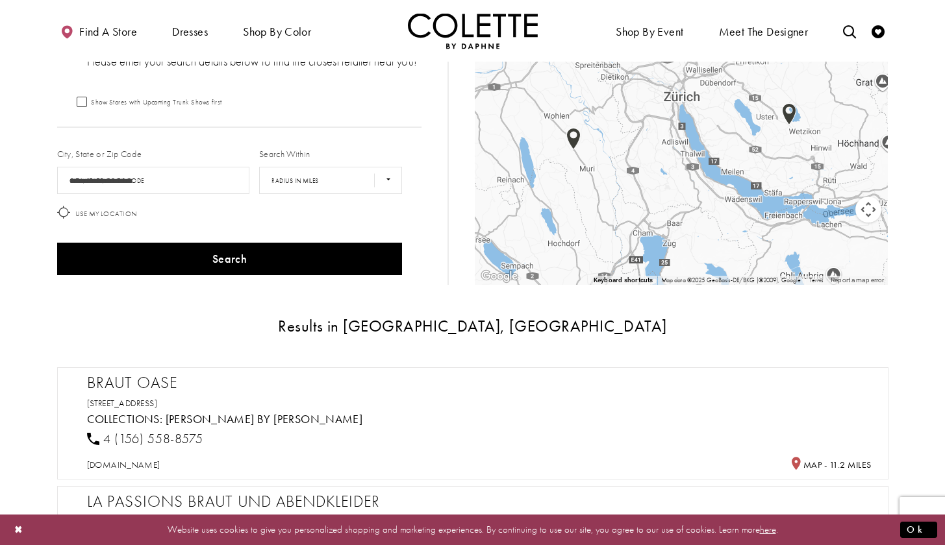
scroll to position [50, 0]
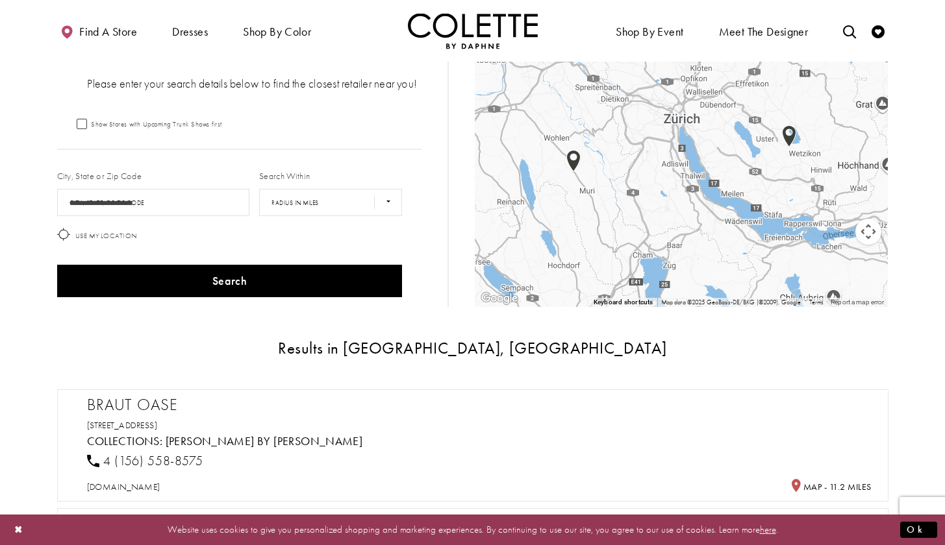
click at [787, 138] on img "Map with store locations" at bounding box center [789, 136] width 14 height 22
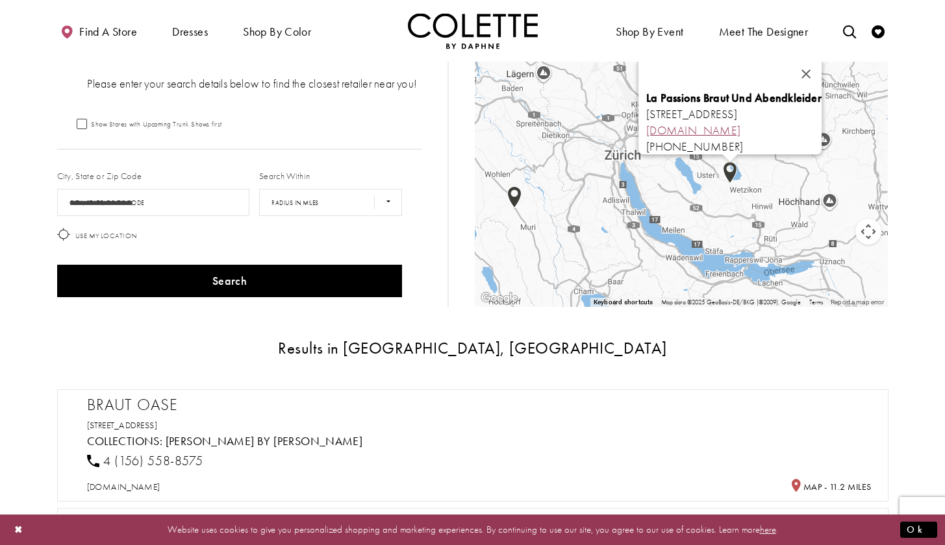
click at [646, 123] on link "lapassion.ch" at bounding box center [693, 130] width 94 height 15
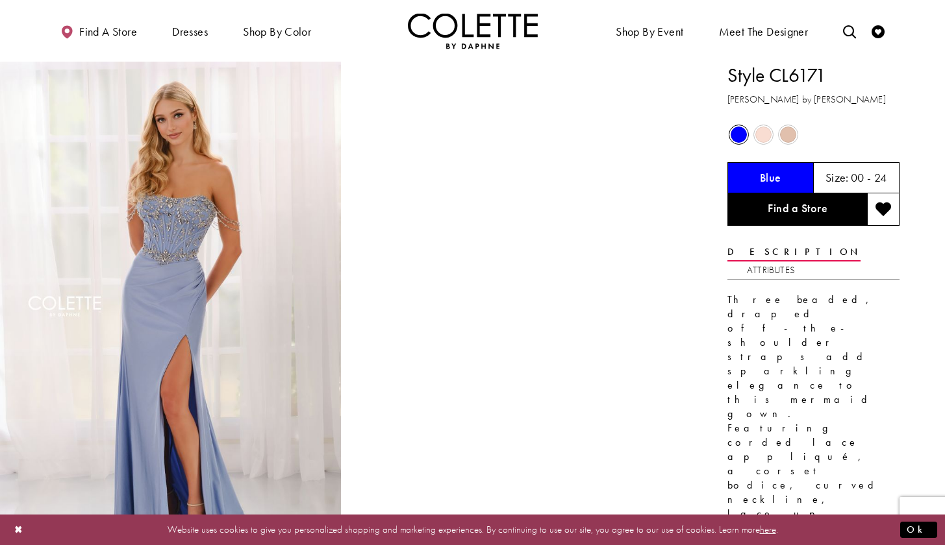
click at [793, 132] on span "Product color controls state depends on size chosen" at bounding box center [788, 135] width 16 height 16
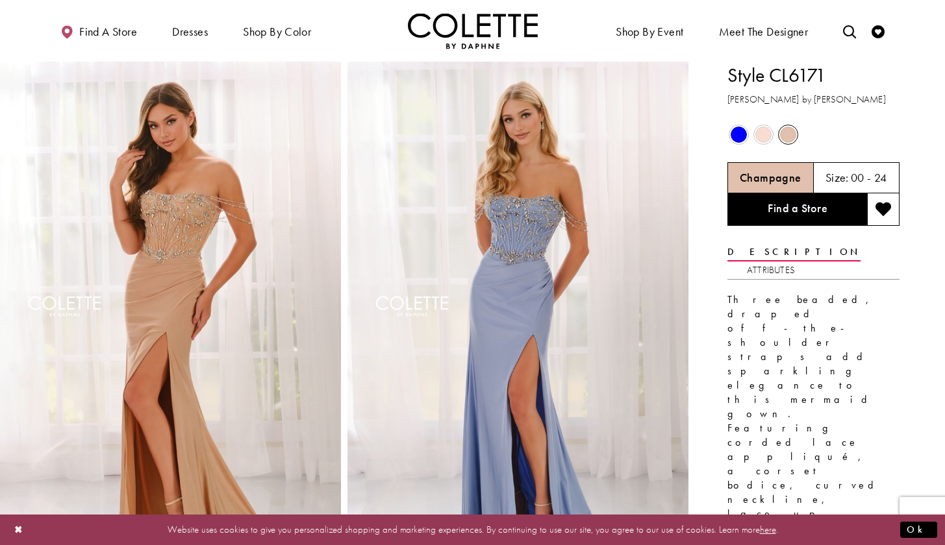
click at [764, 133] on span "Product color controls state depends on size chosen" at bounding box center [763, 135] width 16 height 16
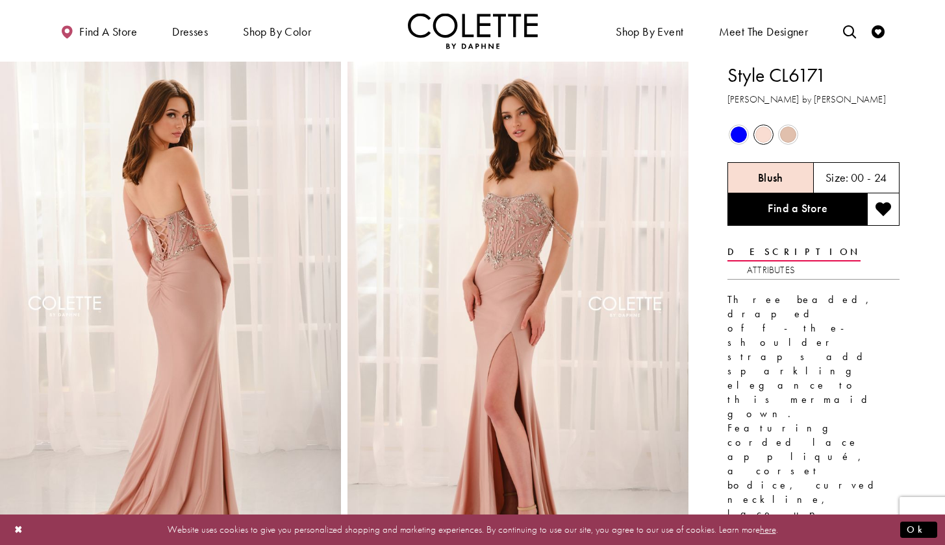
click at [785, 137] on span "Product color controls state depends on size chosen" at bounding box center [788, 135] width 16 height 16
